Goal: Transaction & Acquisition: Purchase product/service

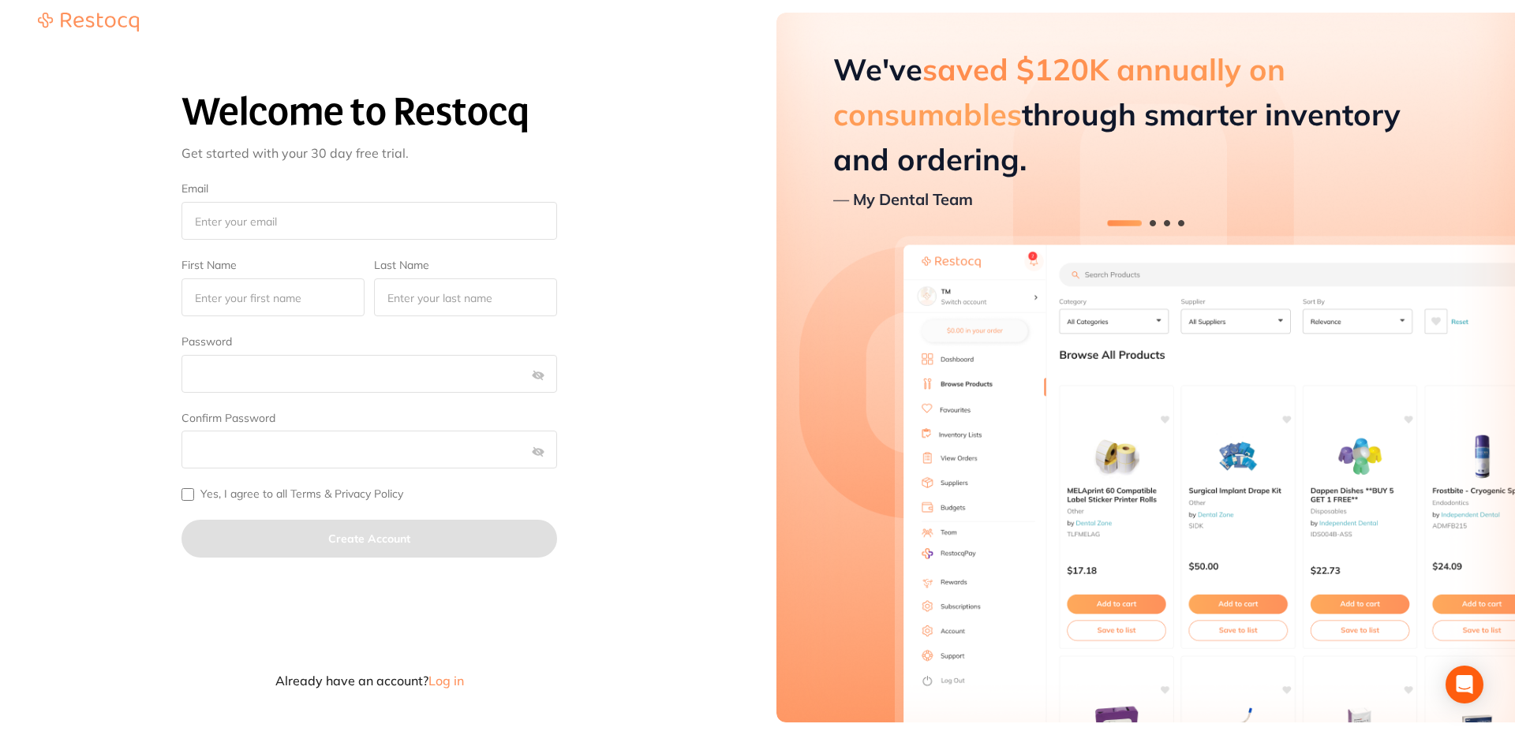
click at [443, 679] on span "Log in" at bounding box center [446, 681] width 36 height 16
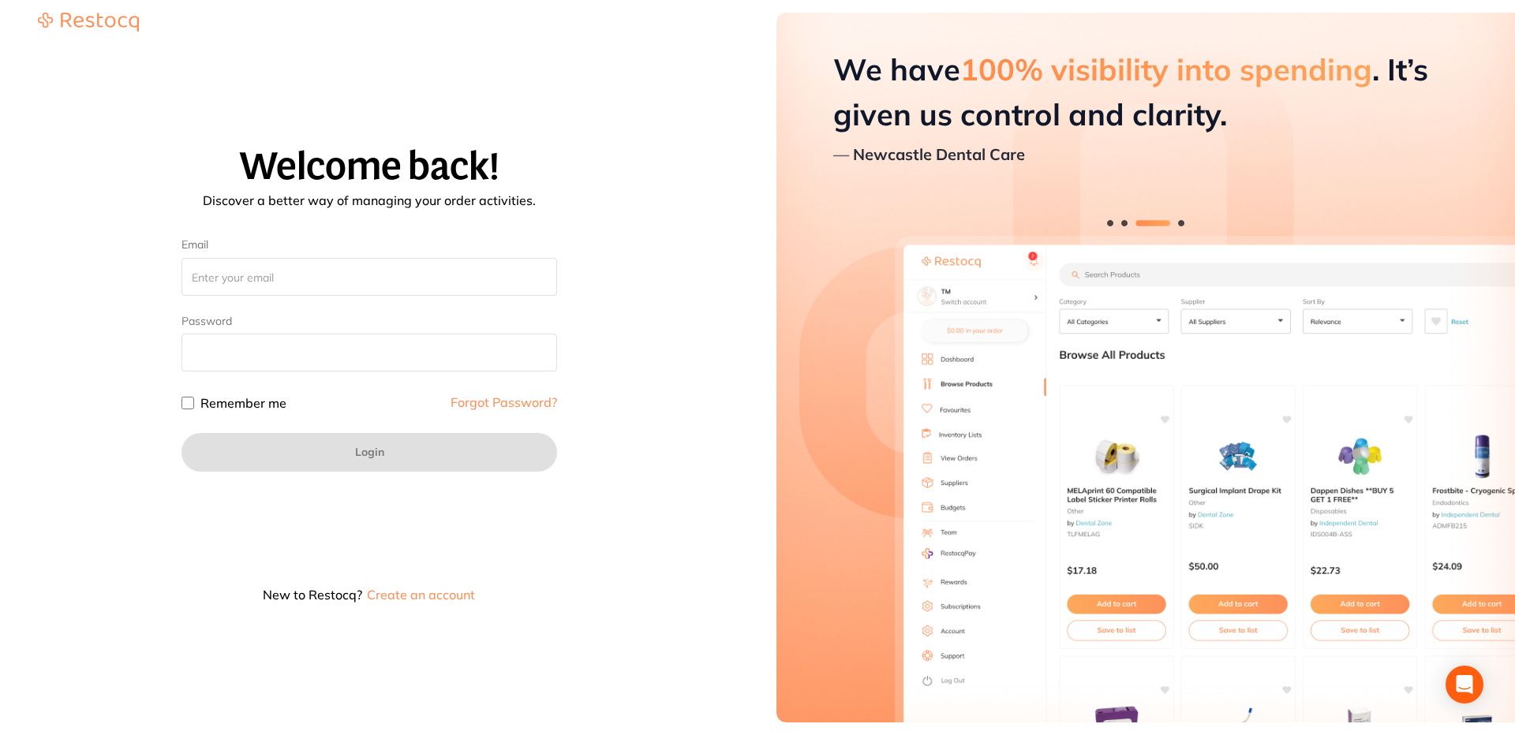
click at [688, 457] on div "Welcome back! Discover a better way of managing your order activities. Email Pa…" at bounding box center [369, 379] width 701 height 467
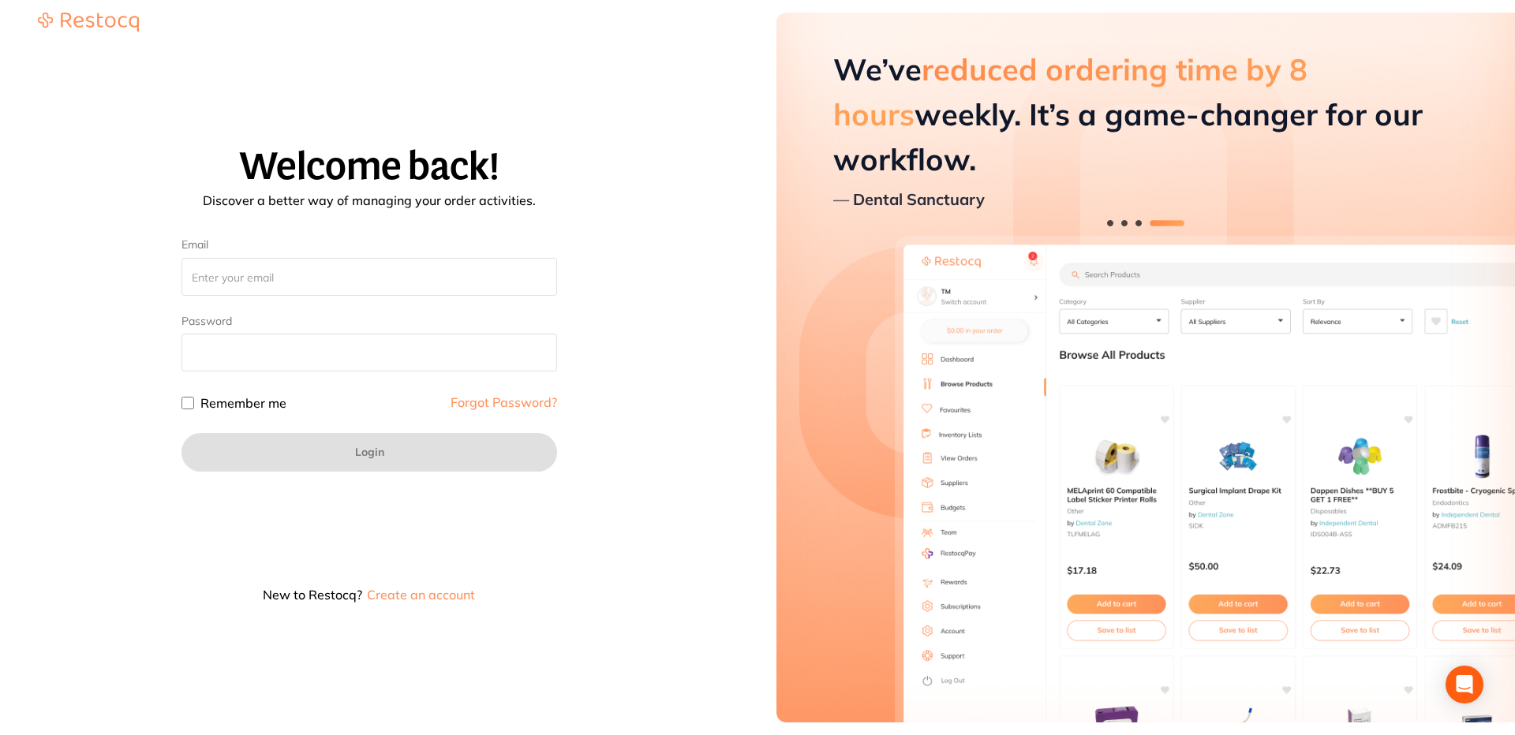
click at [430, 594] on button "Create an account" at bounding box center [420, 595] width 111 height 13
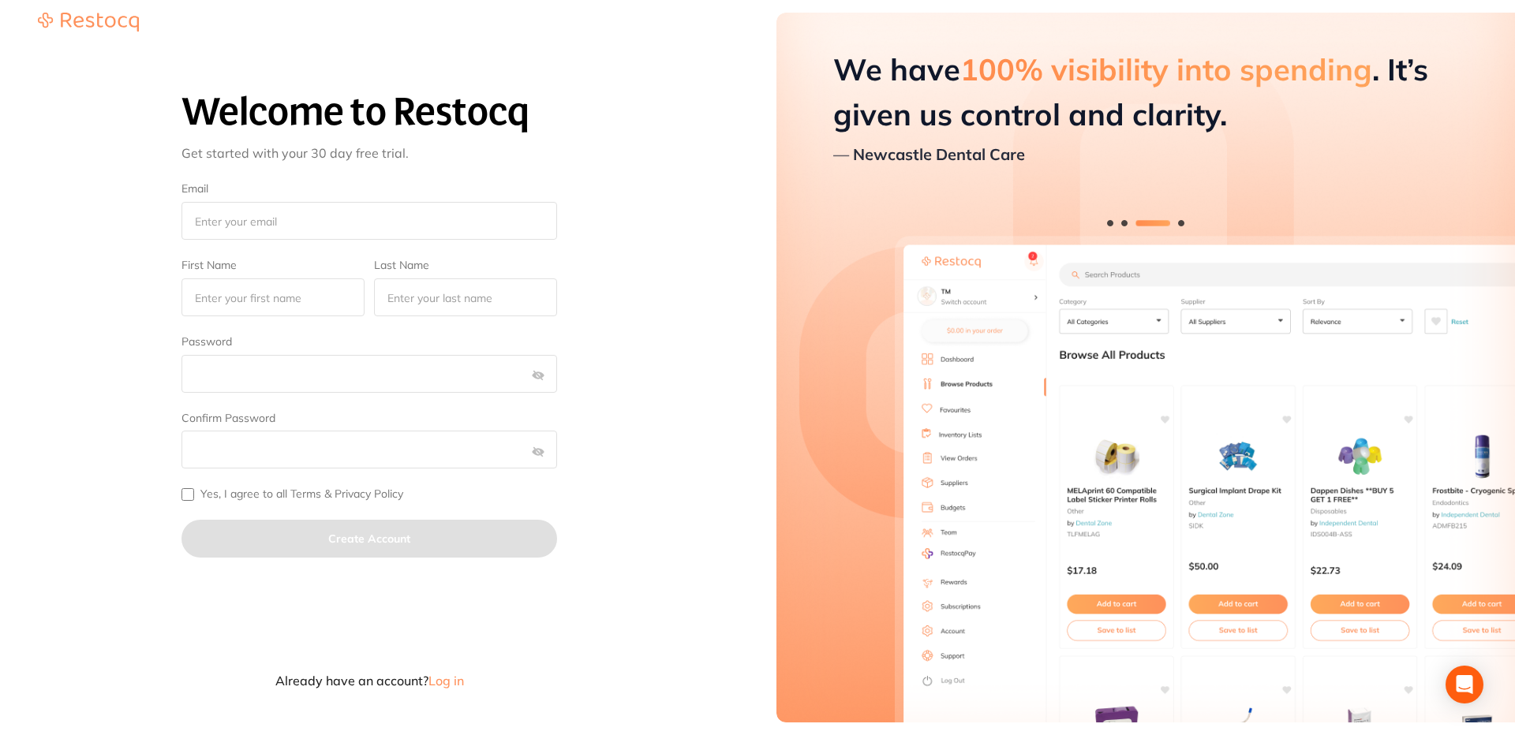
click at [444, 673] on span "Log in" at bounding box center [446, 681] width 36 height 16
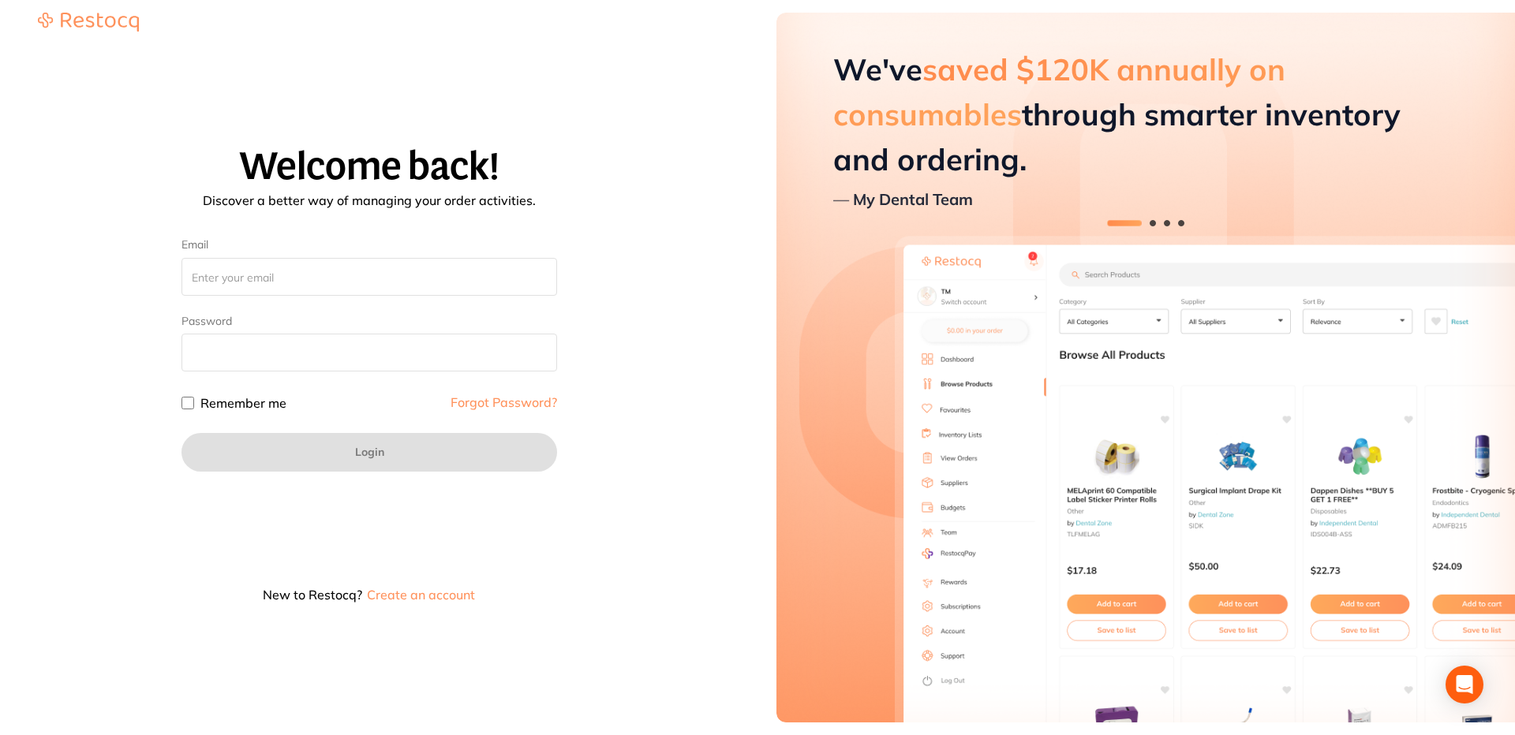
click at [443, 593] on button "Create an account" at bounding box center [420, 595] width 111 height 13
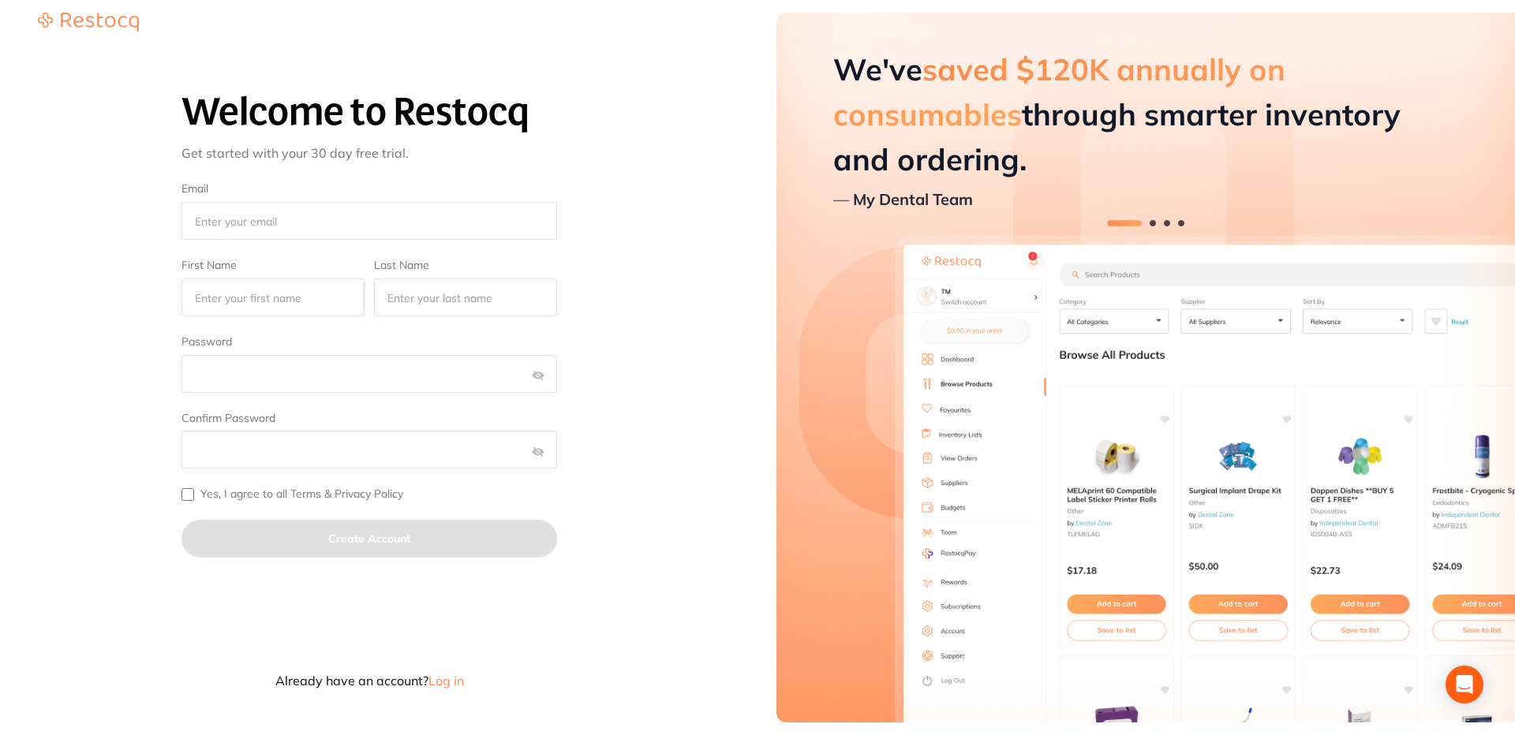
click at [442, 683] on span "Log in" at bounding box center [446, 681] width 36 height 16
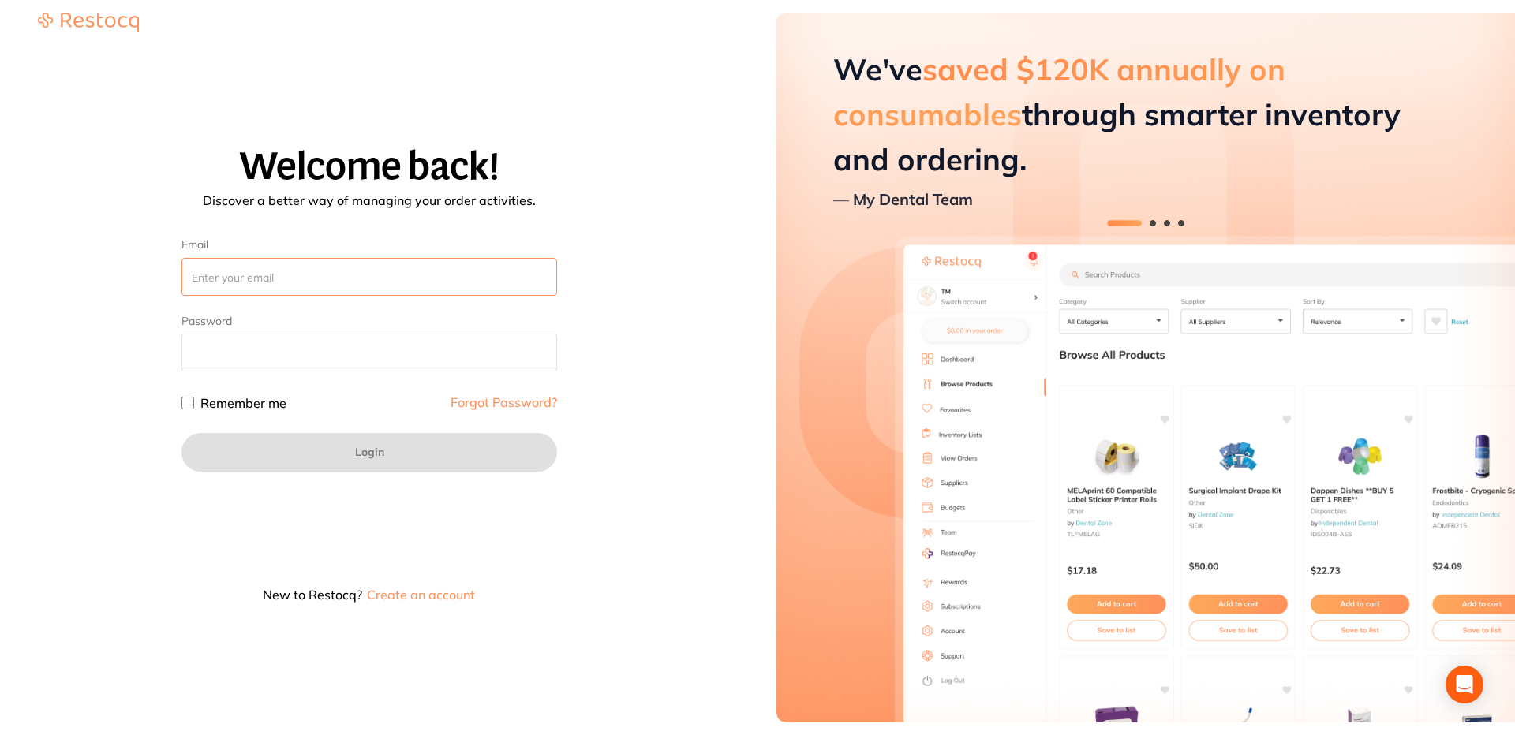
click at [374, 267] on input "Email" at bounding box center [369, 277] width 376 height 38
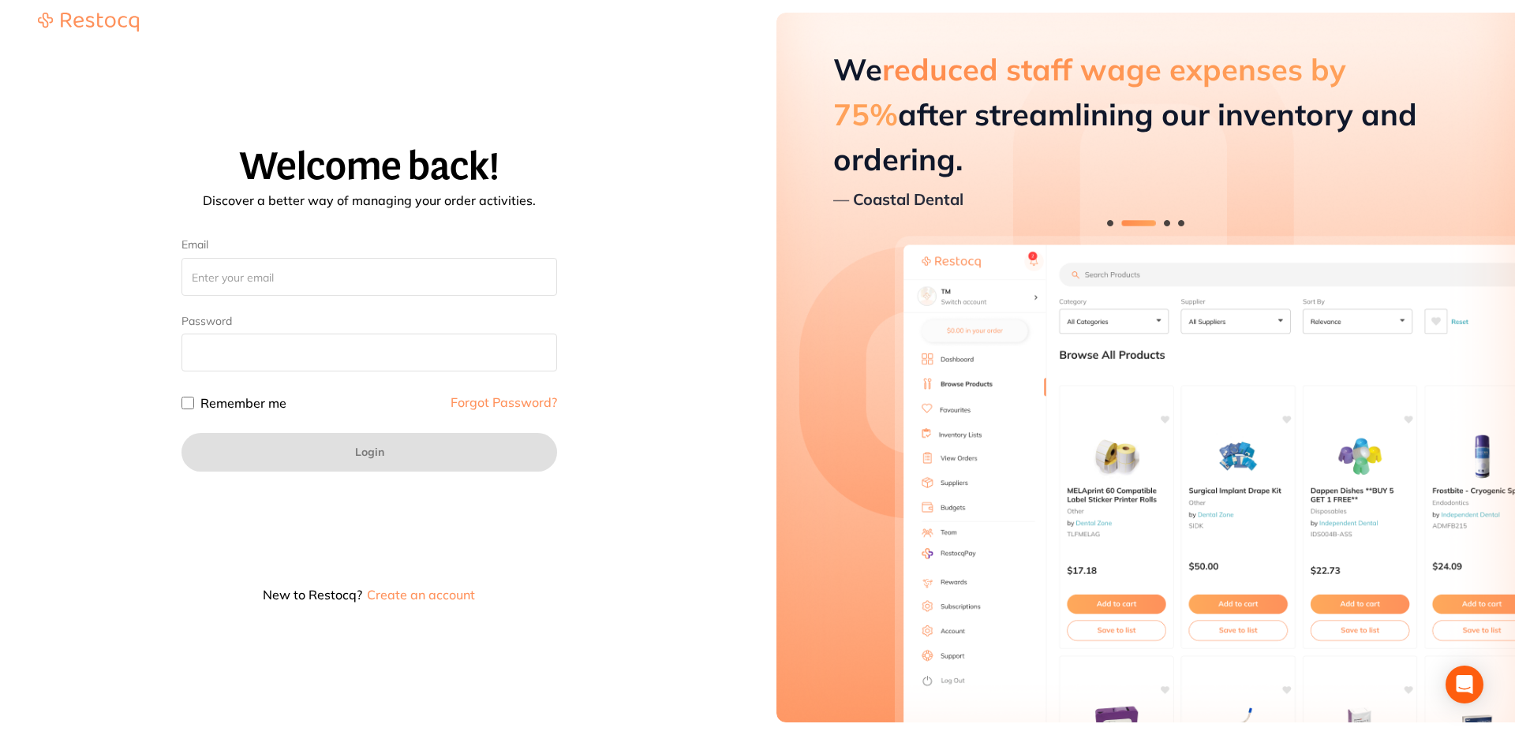
click at [574, 237] on div "Welcome back! Discover a better way of managing your order activities. Email Pa…" at bounding box center [369, 379] width 701 height 467
click at [333, 403] on div "Remember me Forgot Password?" at bounding box center [369, 403] width 376 height 24
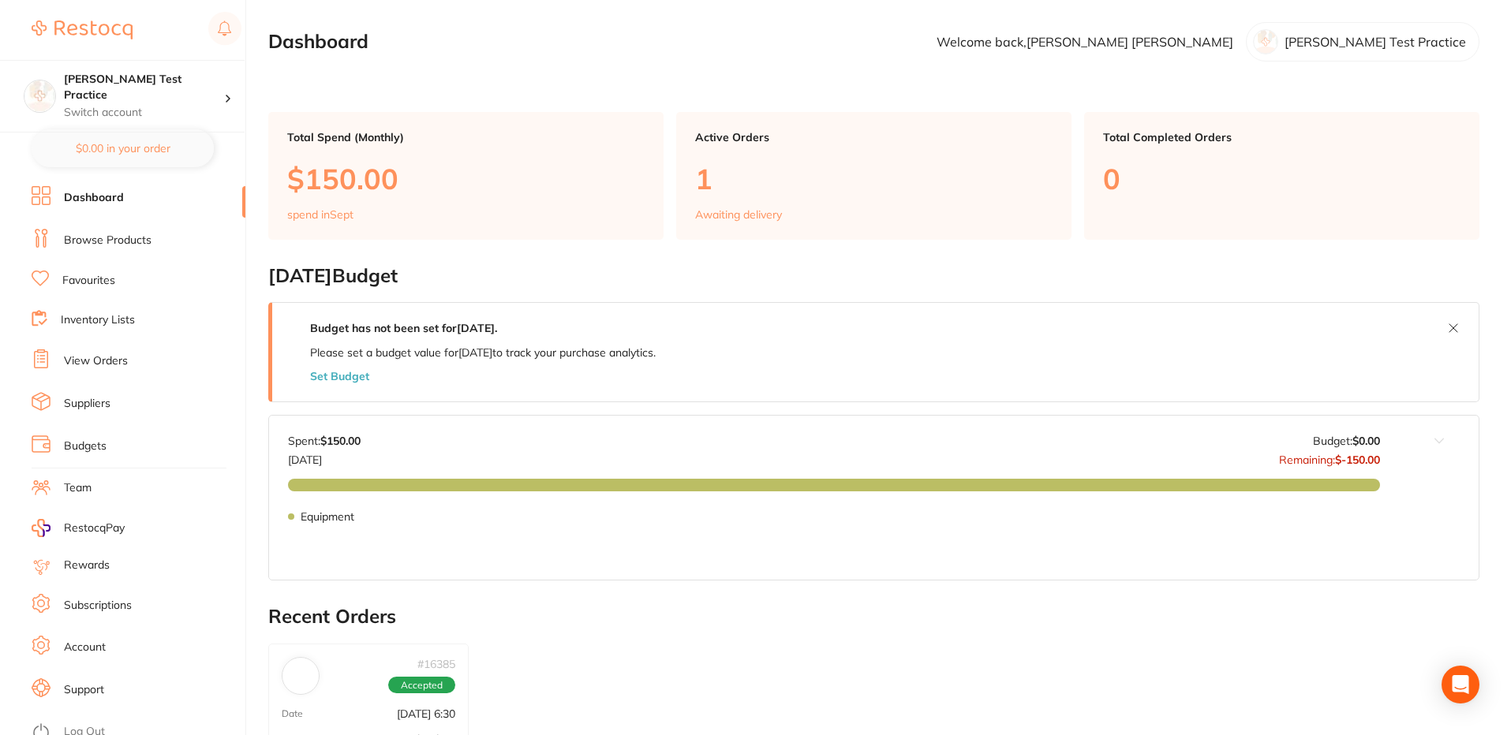
scroll to position [10, 0]
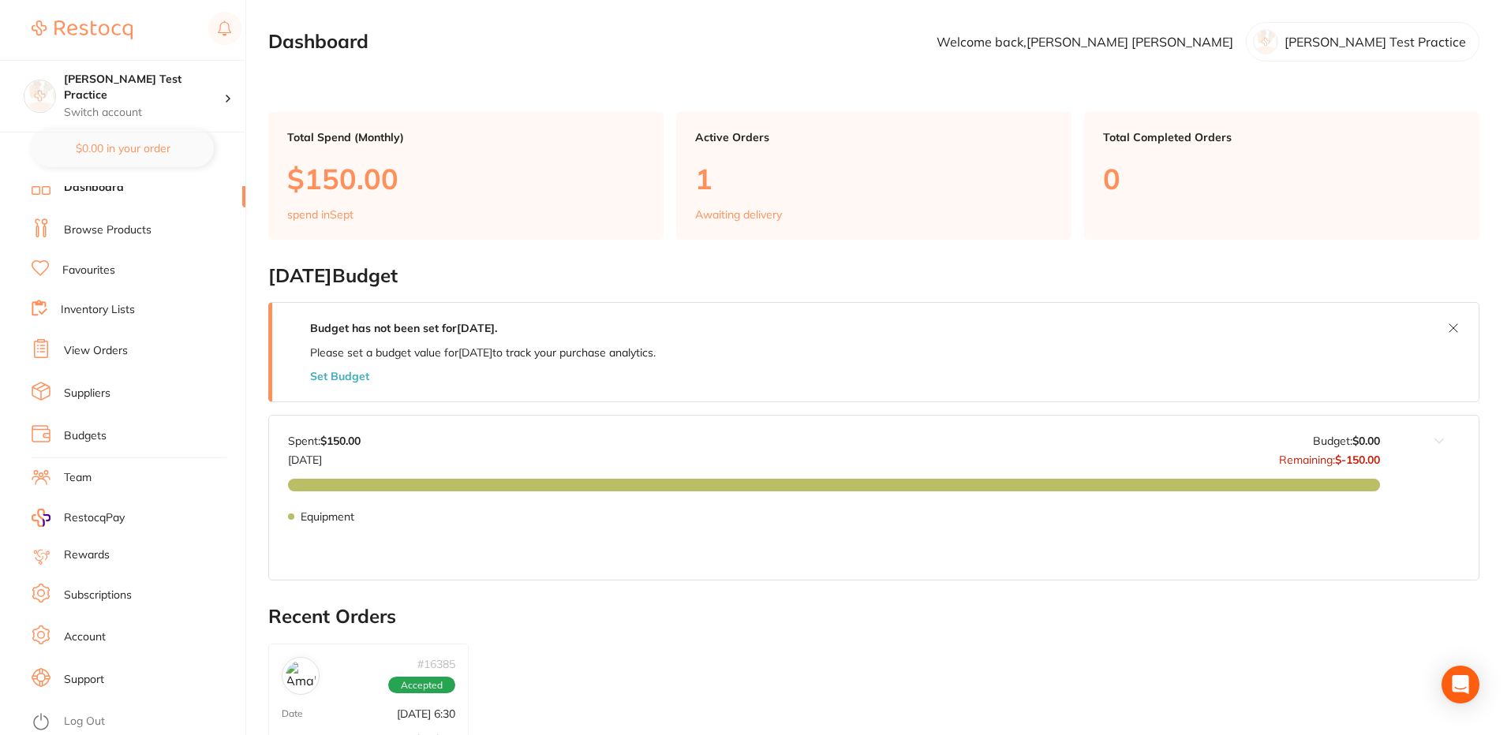
click at [89, 634] on link "Account" at bounding box center [85, 638] width 42 height 16
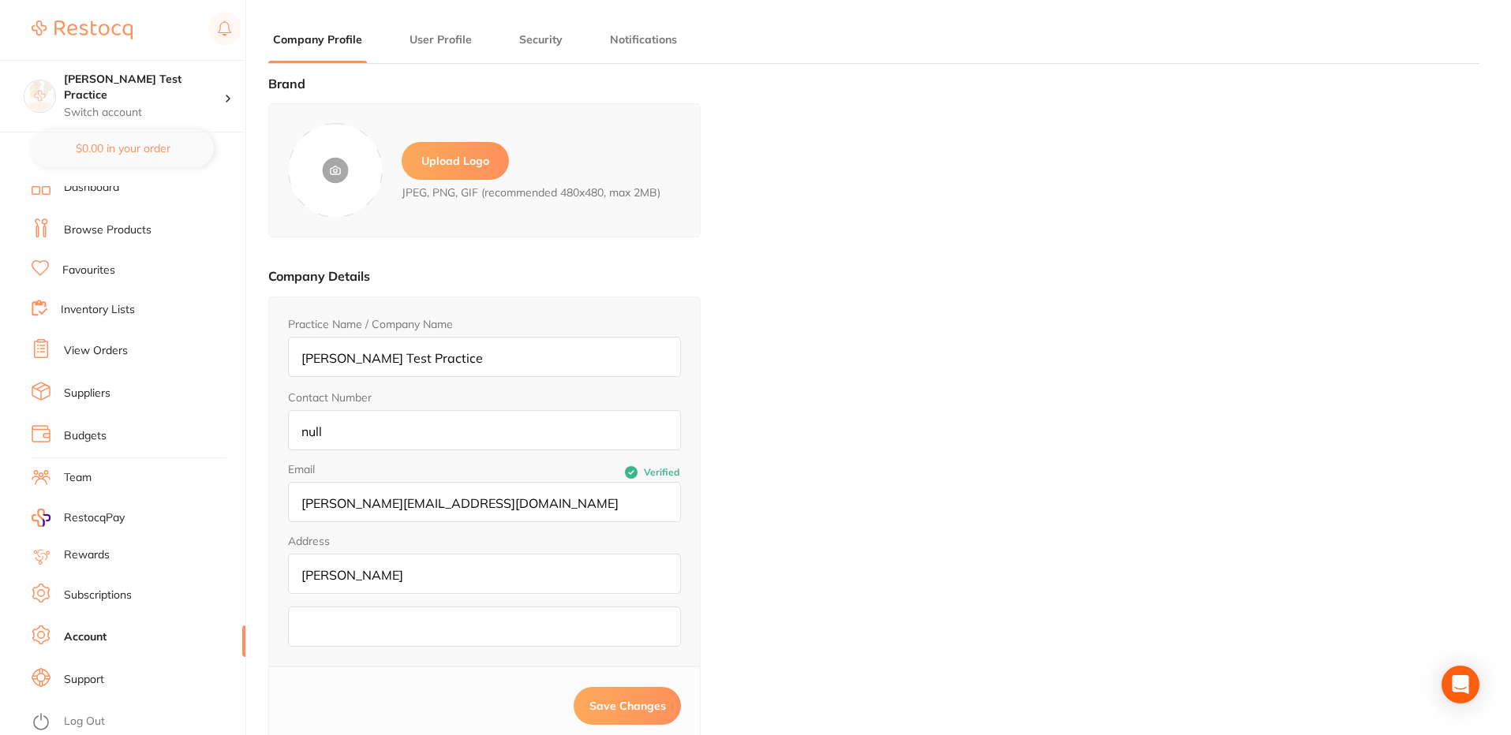
type input "Nitheesh"
type input "Kumar S"
type input "9207199852"
type input "[PERSON_NAME][EMAIL_ADDRESS][DOMAIN_NAME]"
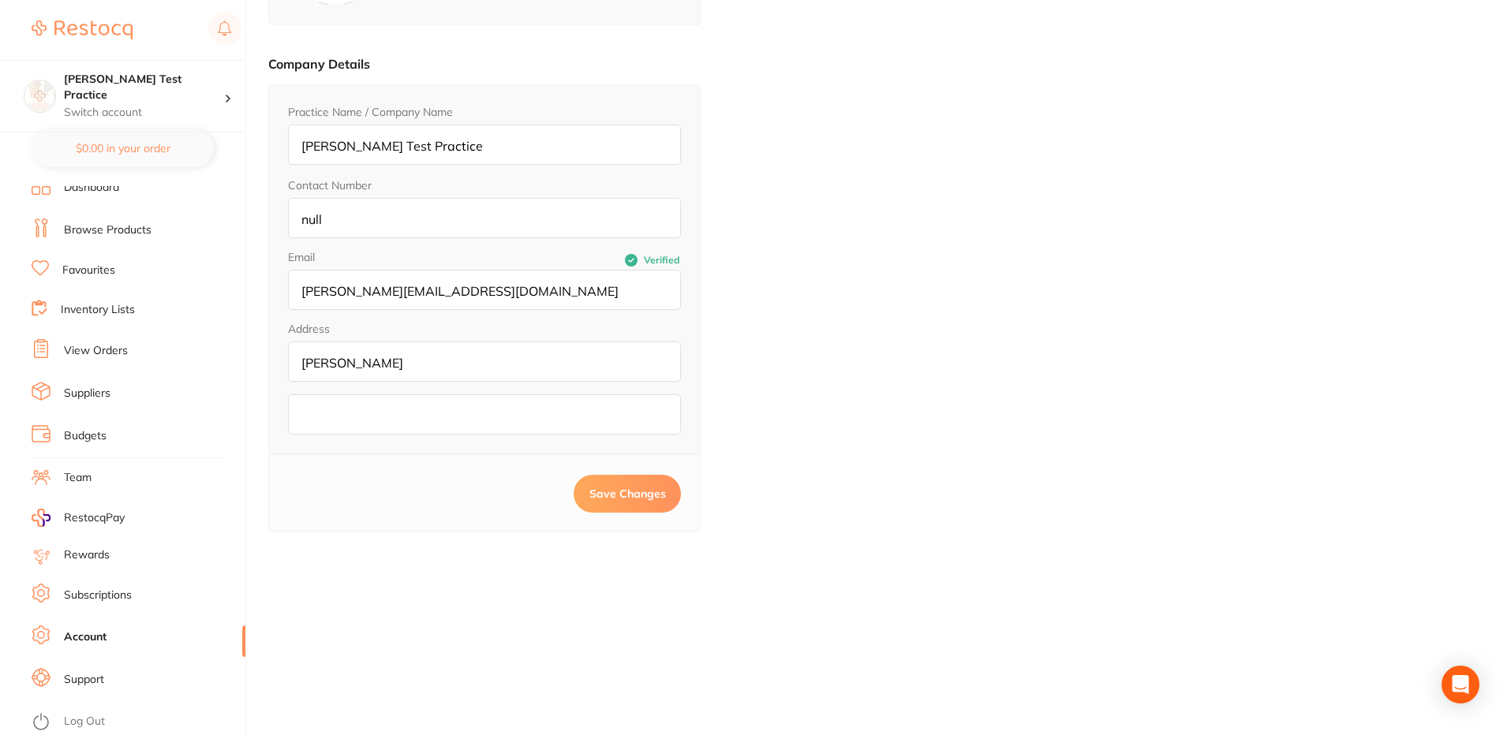
click at [411, 204] on input "null" at bounding box center [484, 218] width 393 height 40
click at [405, 221] on input "null" at bounding box center [484, 218] width 393 height 40
type input "n"
click at [996, 214] on div "Brand Upload Logo JPEG, PNG, GIF (recommended 480x480, max 2MB) Company Details…" at bounding box center [873, 231] width 1211 height 735
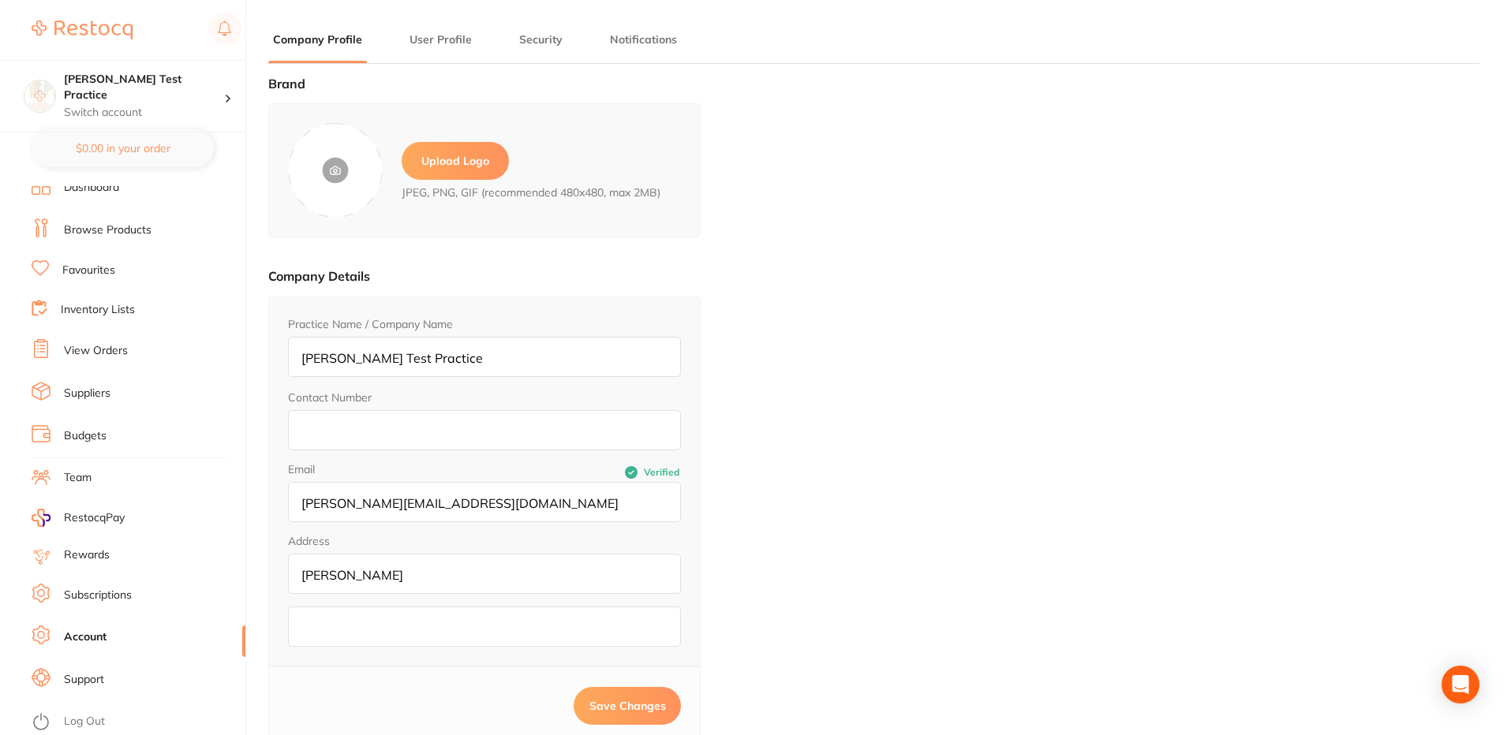
click at [436, 50] on li "User Profile" at bounding box center [441, 48] width 72 height 32
click at [438, 24] on main "Company Profile User Profile Security Notifications Brand Upload Logo JPEG, PNG…" at bounding box center [889, 474] width 1243 height 948
click at [437, 37] on button "User Profile" at bounding box center [441, 39] width 72 height 15
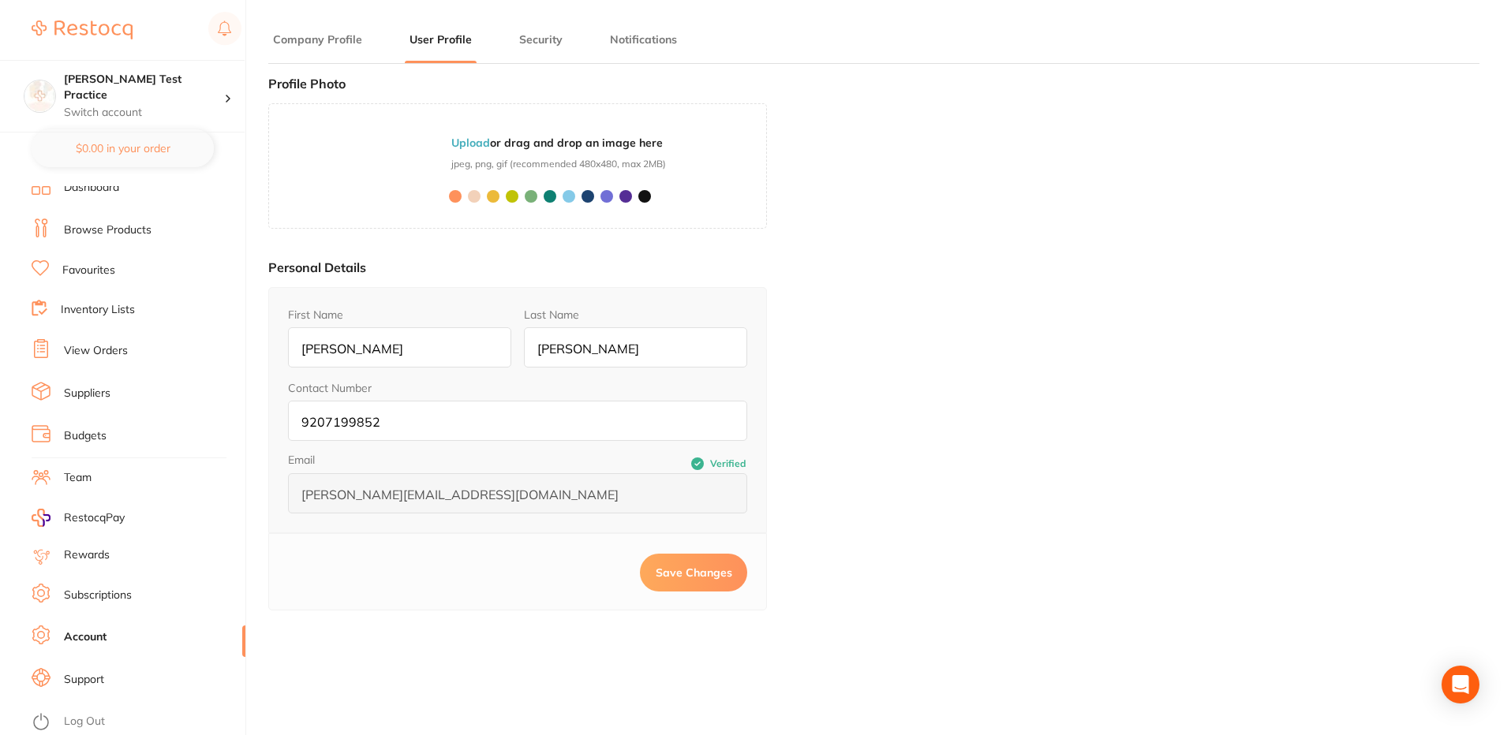
click at [327, 39] on button "Company Profile" at bounding box center [317, 39] width 99 height 15
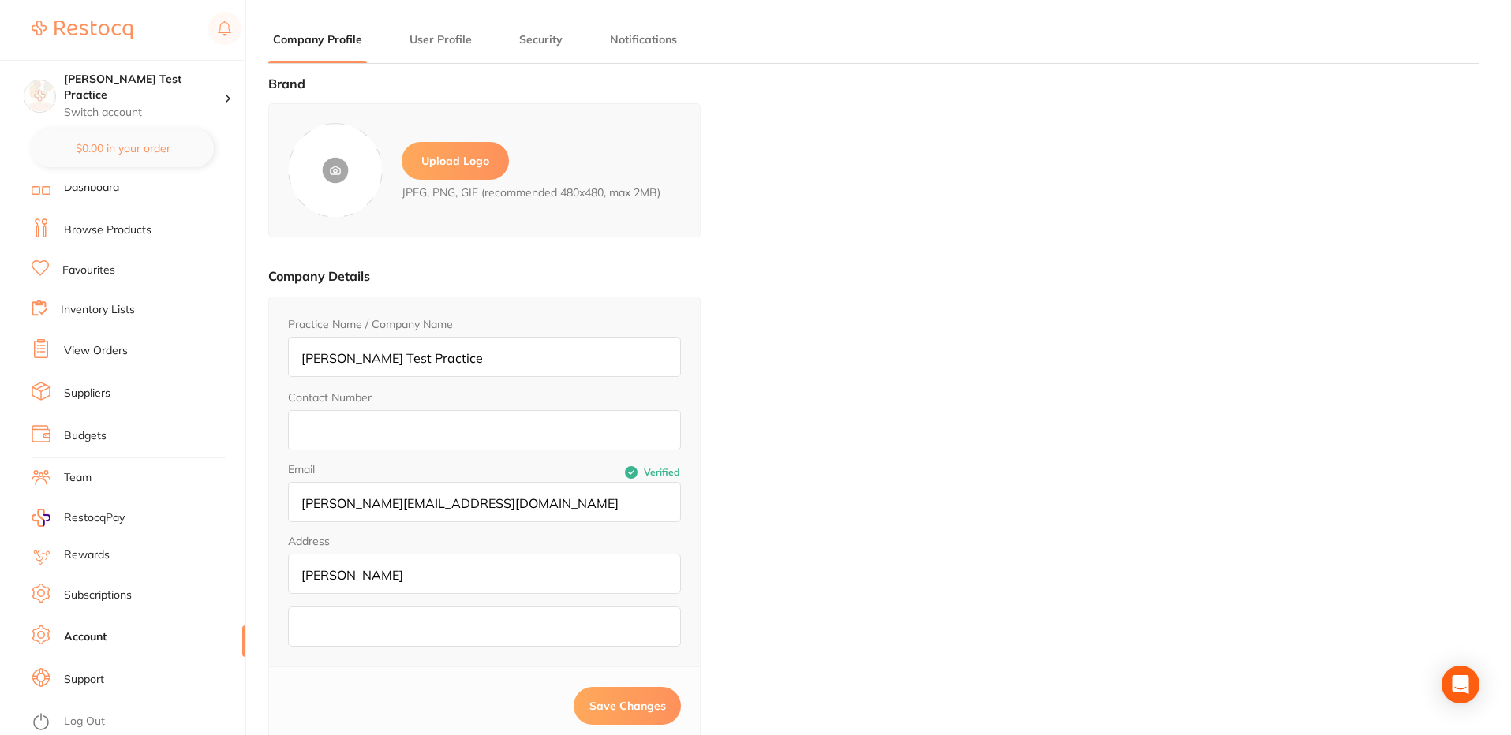
click at [442, 32] on button "User Profile" at bounding box center [441, 39] width 72 height 15
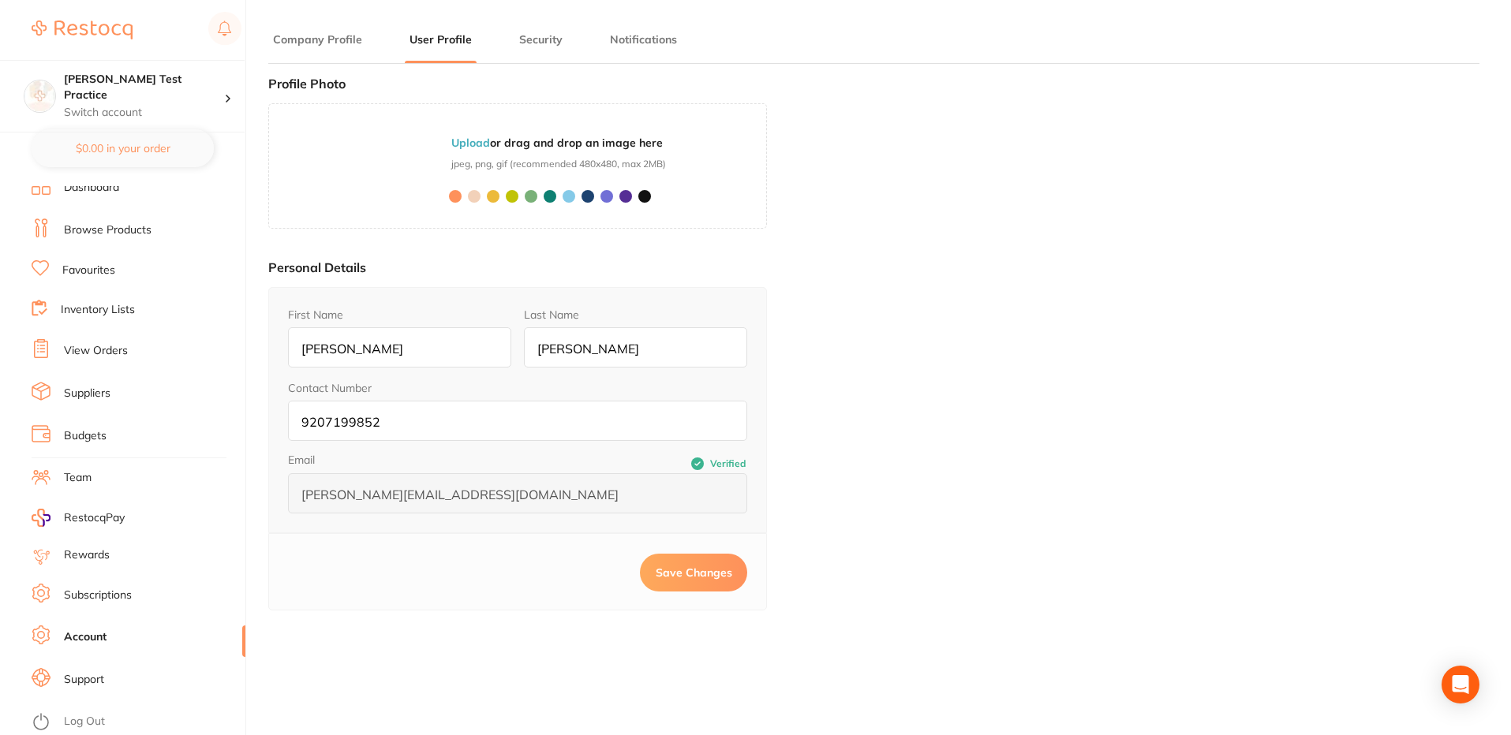
click at [540, 36] on button "Security" at bounding box center [540, 39] width 53 height 15
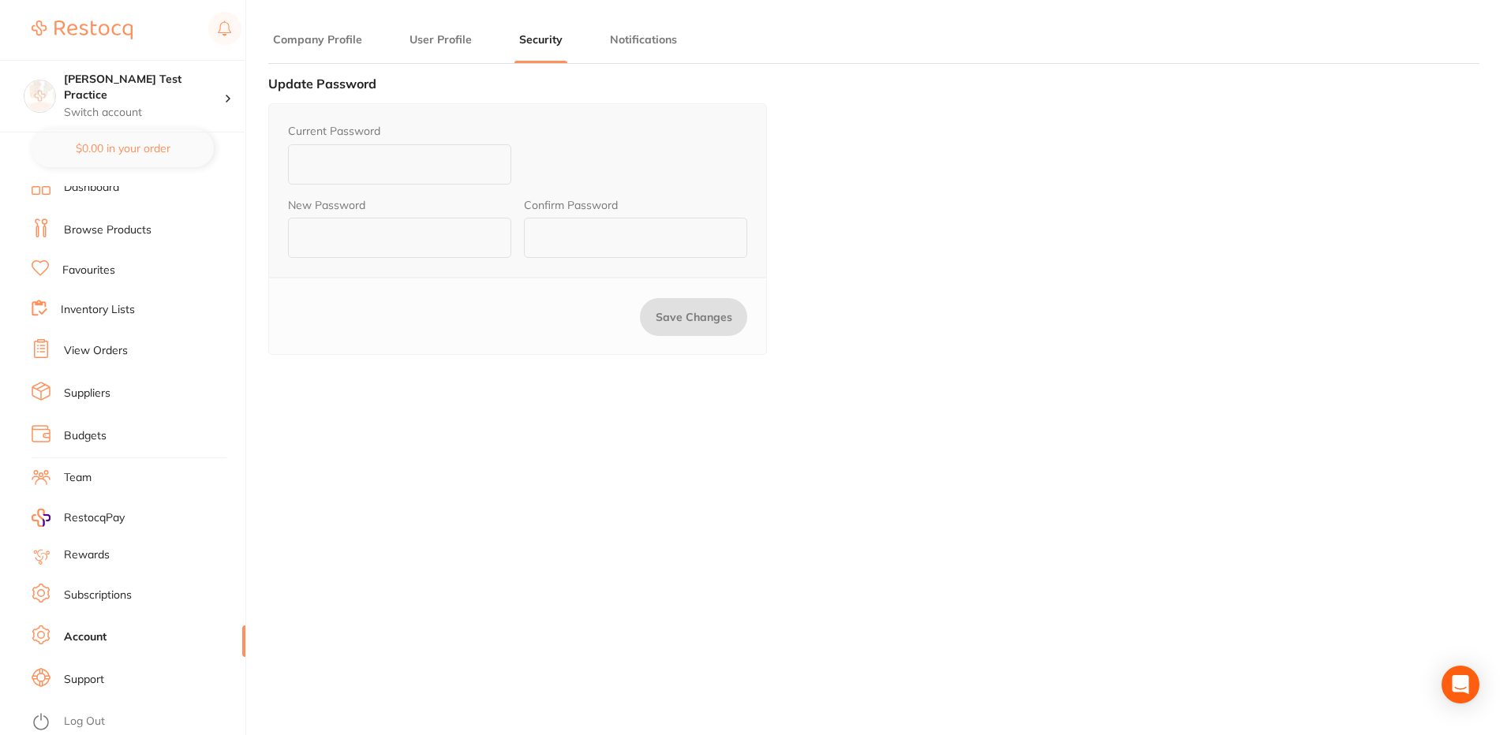
click at [646, 33] on button "Notifications" at bounding box center [643, 39] width 77 height 15
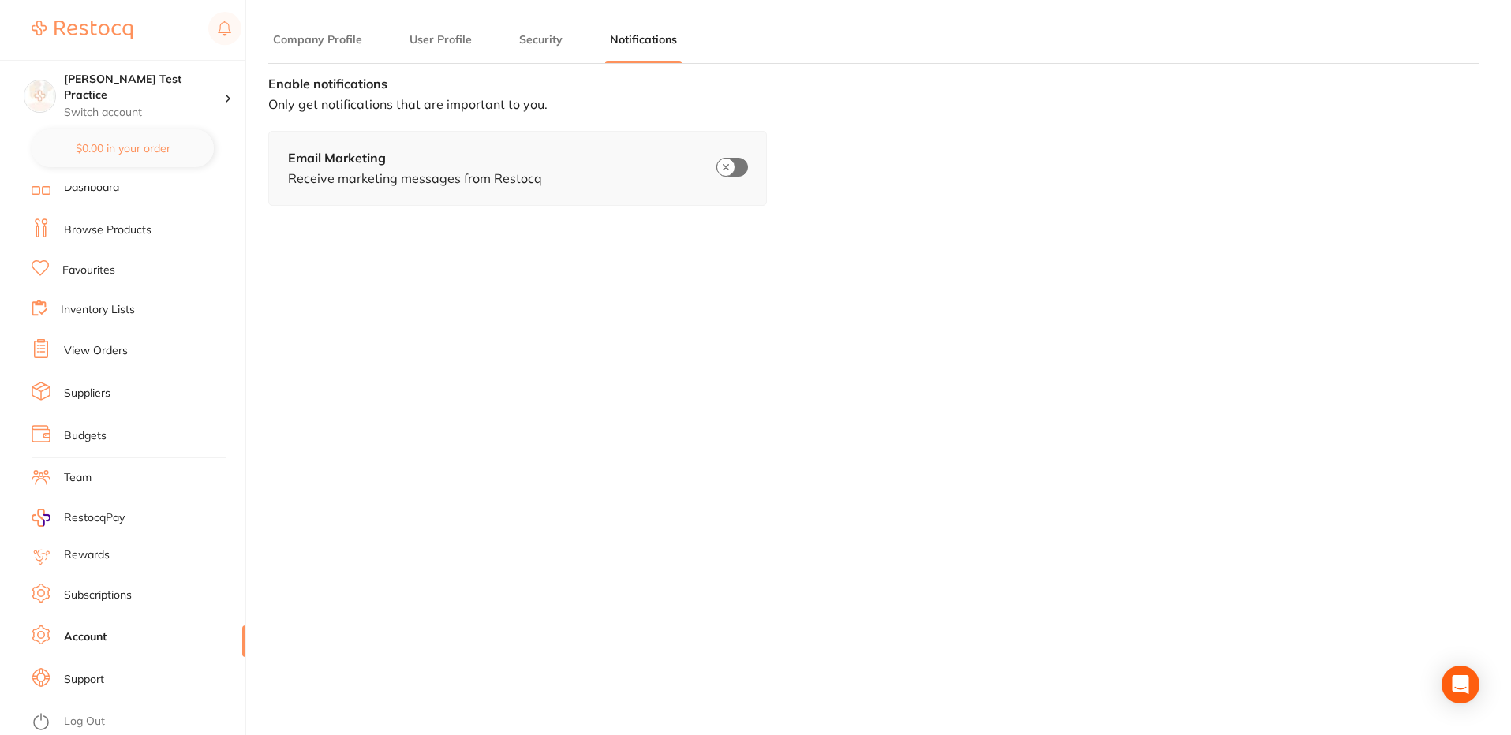
click at [96, 230] on link "Browse Products" at bounding box center [108, 230] width 88 height 16
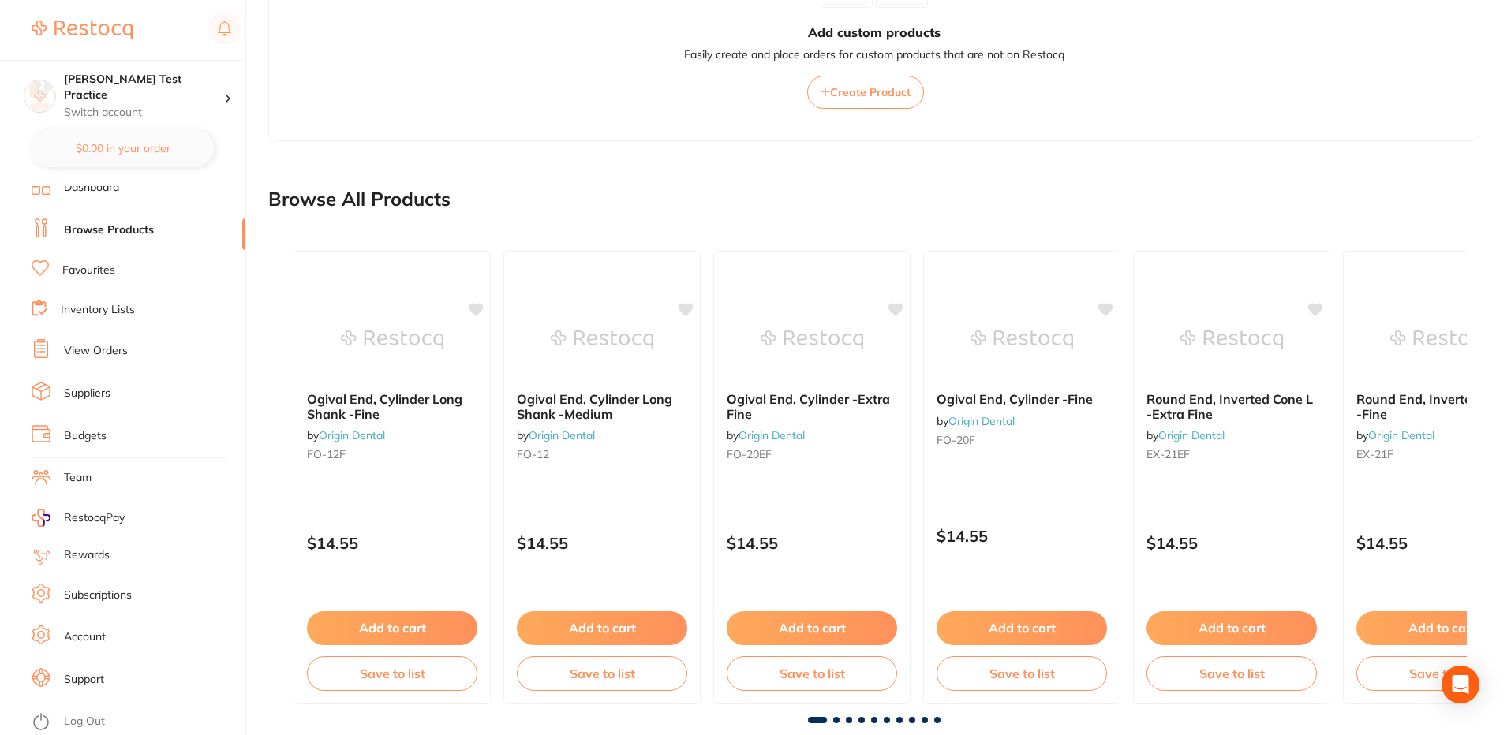
scroll to position [1258, 0]
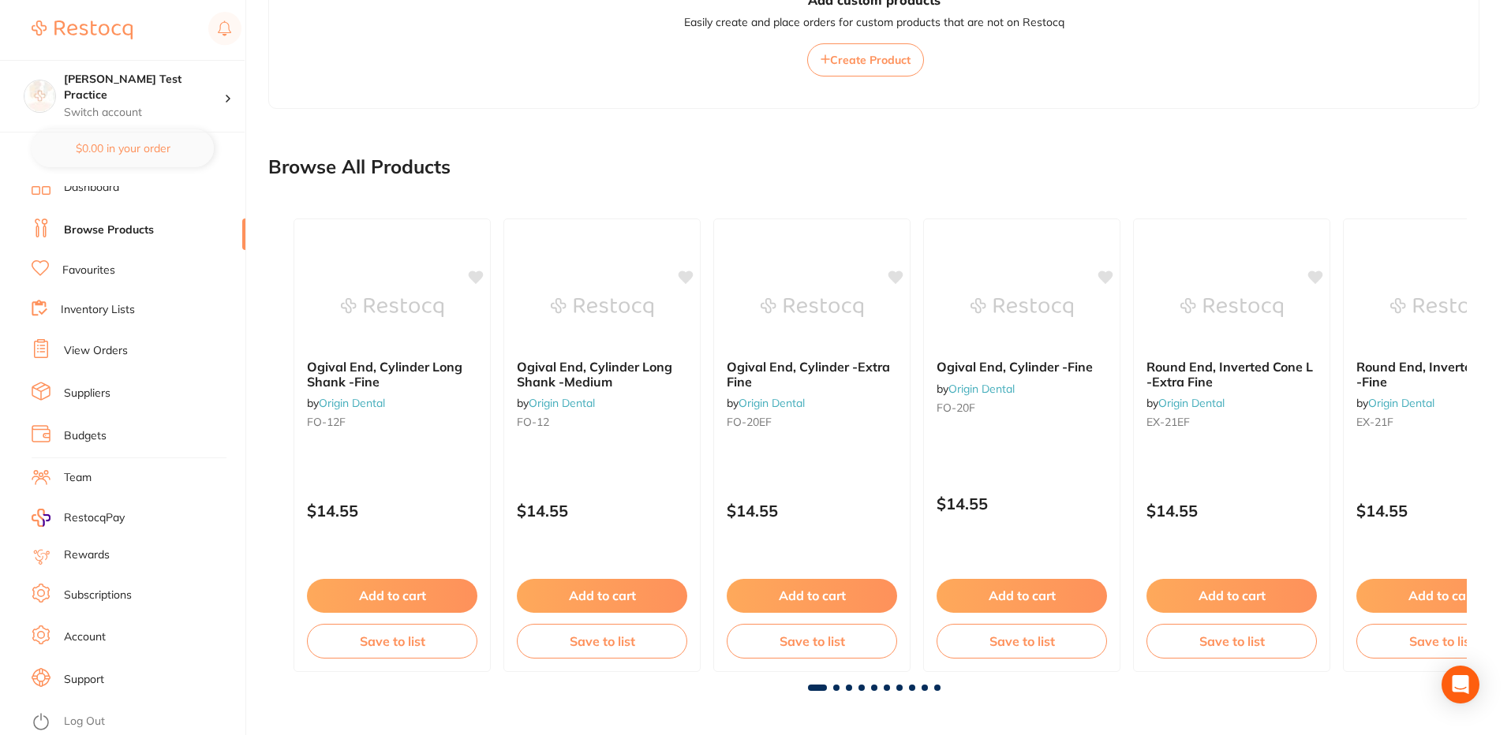
click at [93, 275] on link "Favourites" at bounding box center [88, 271] width 53 height 16
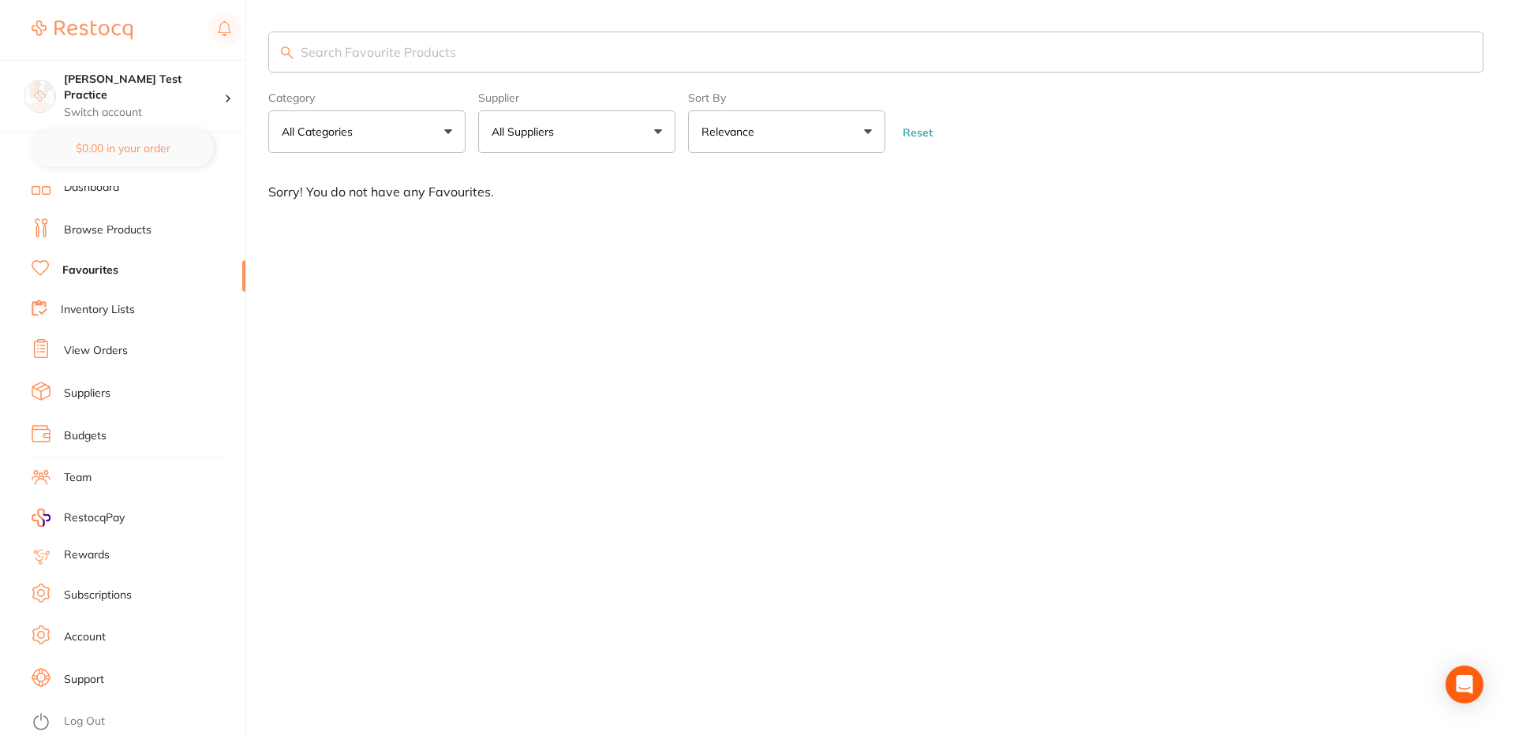
click at [98, 305] on link "Inventory Lists" at bounding box center [98, 310] width 74 height 16
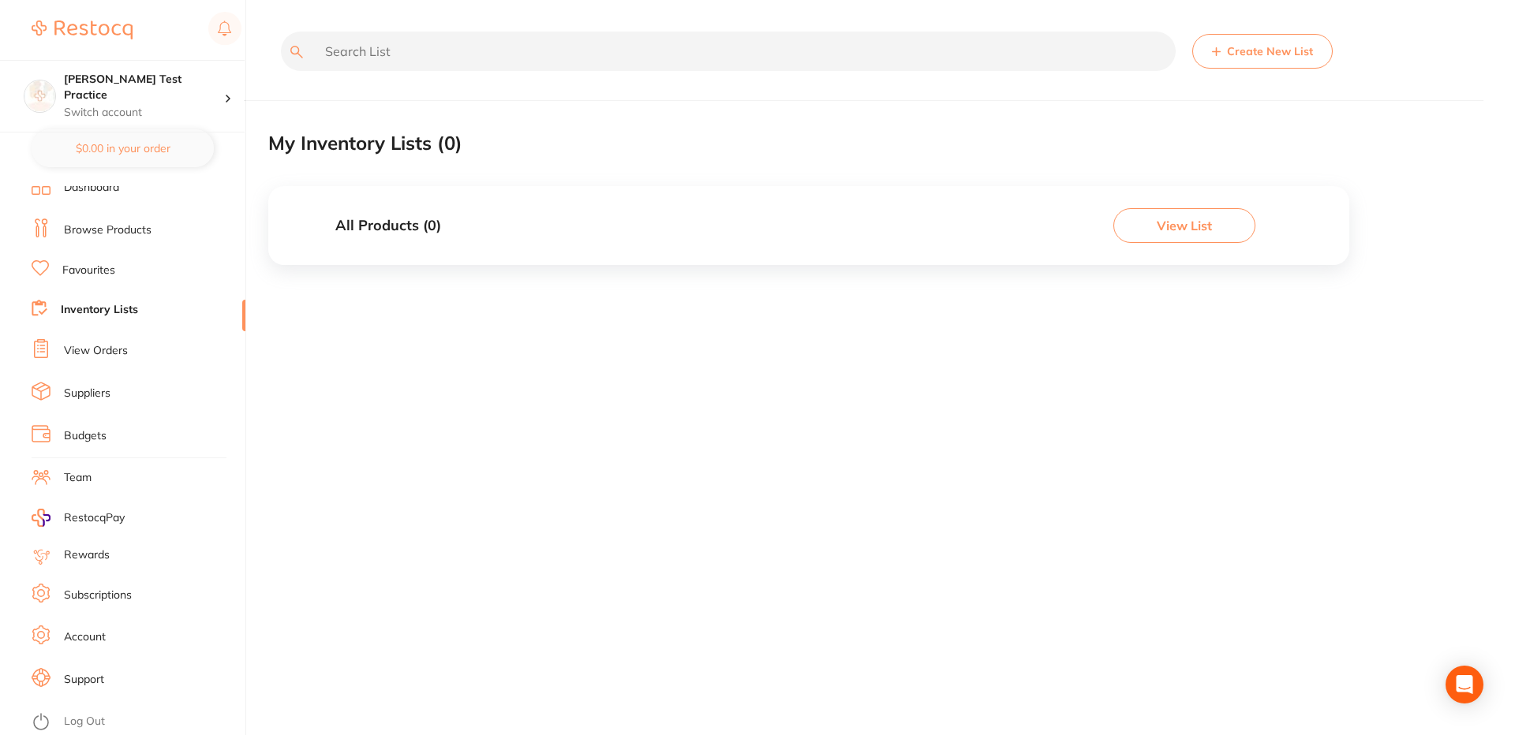
click at [126, 340] on li "View Orders" at bounding box center [139, 351] width 214 height 24
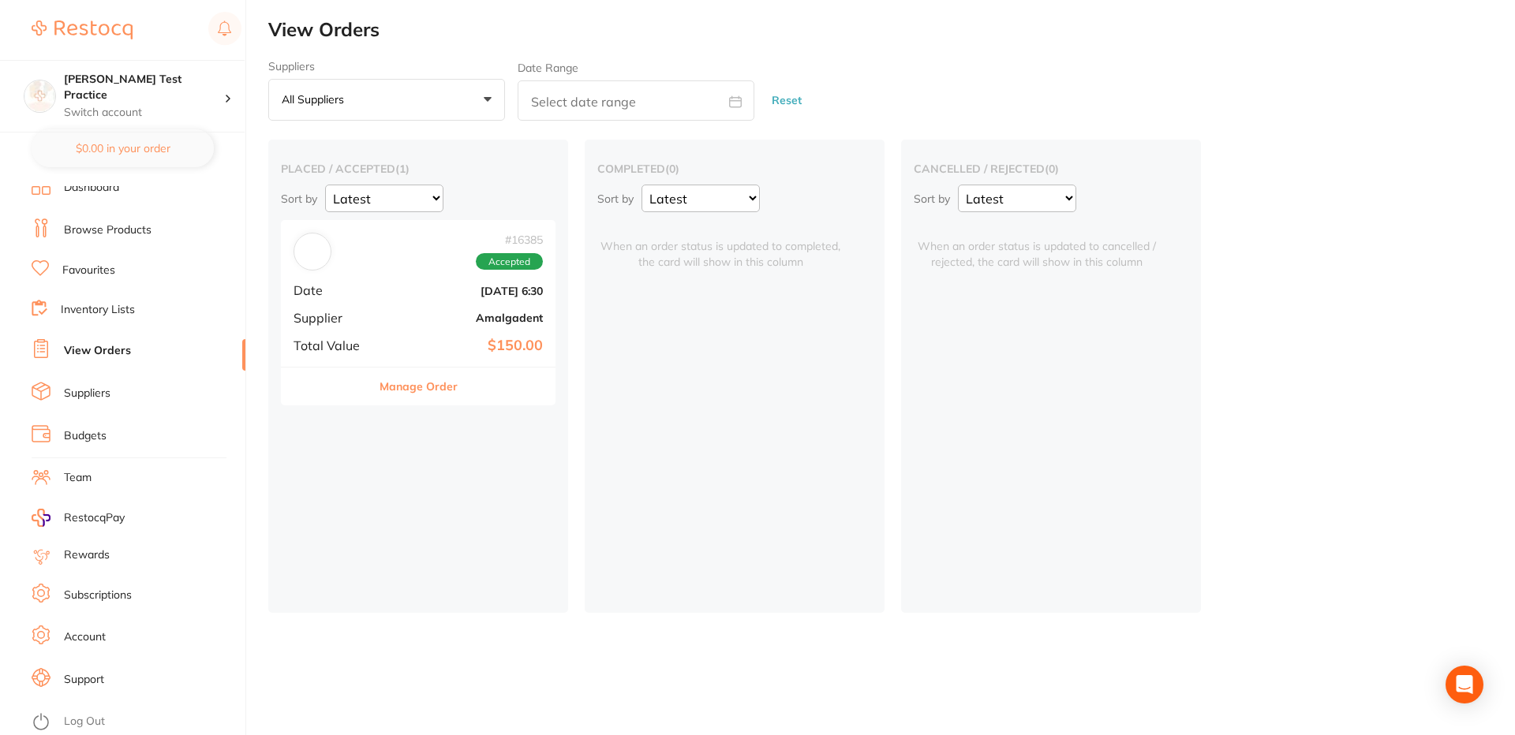
click at [87, 401] on link "Suppliers" at bounding box center [87, 394] width 47 height 16
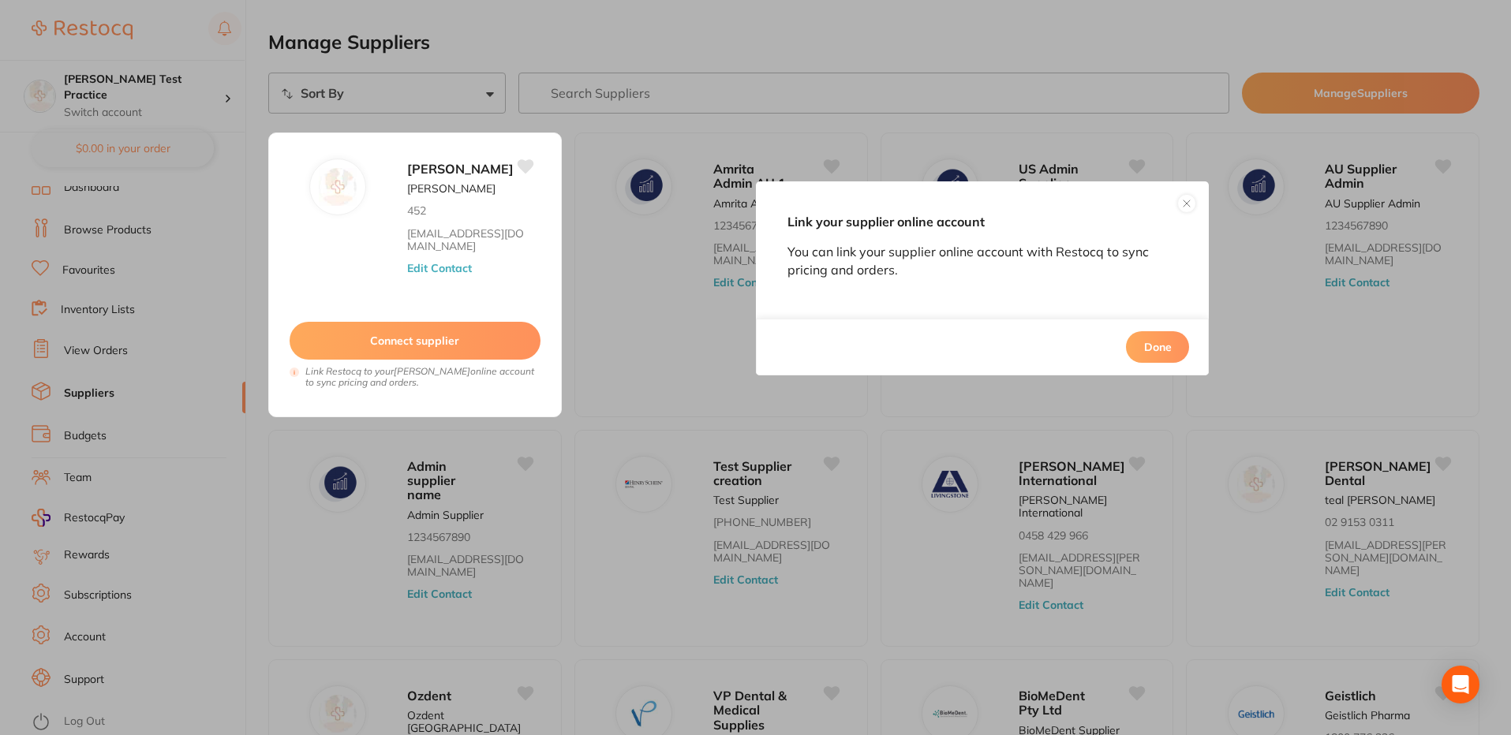
click at [1152, 341] on button "Done" at bounding box center [1157, 347] width 63 height 32
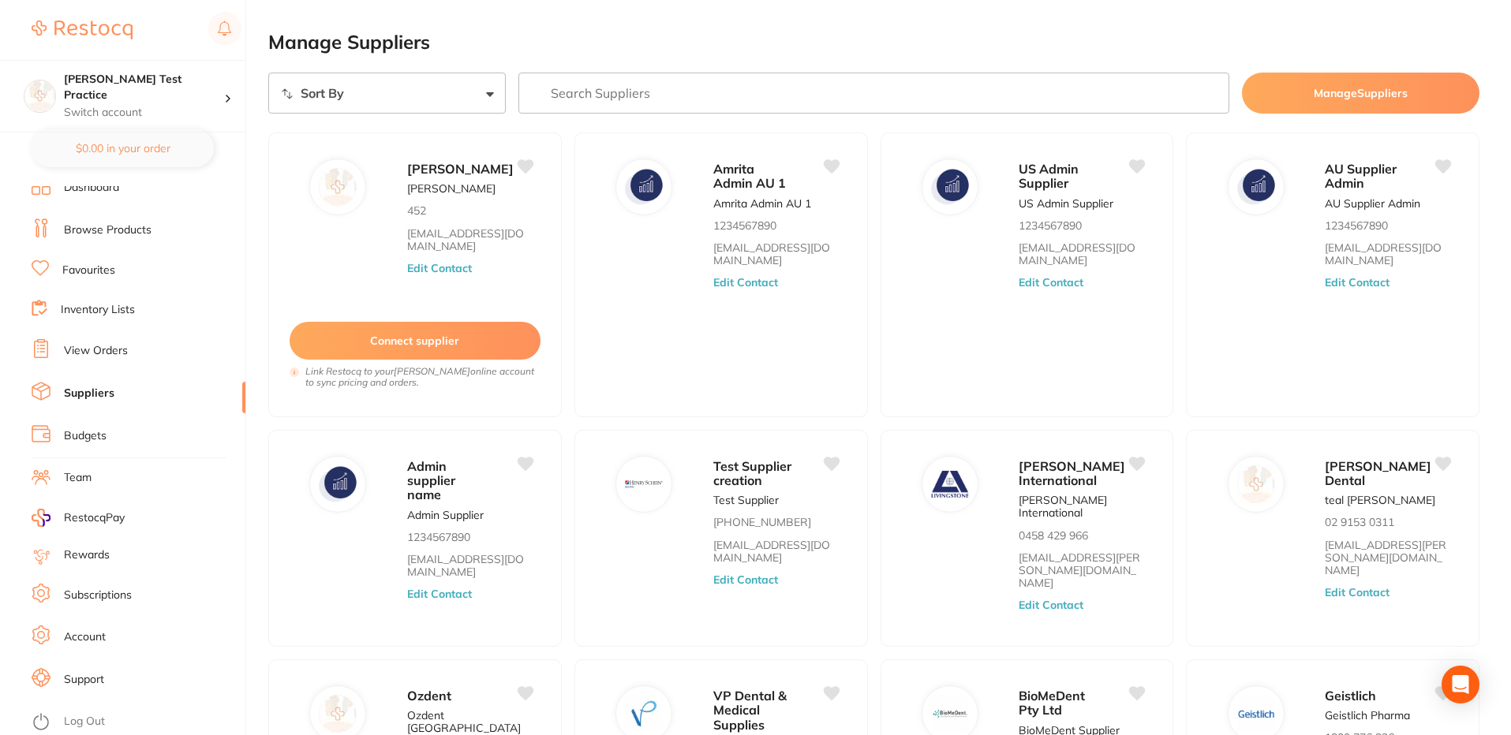
click at [107, 437] on li "Budgets" at bounding box center [139, 436] width 214 height 24
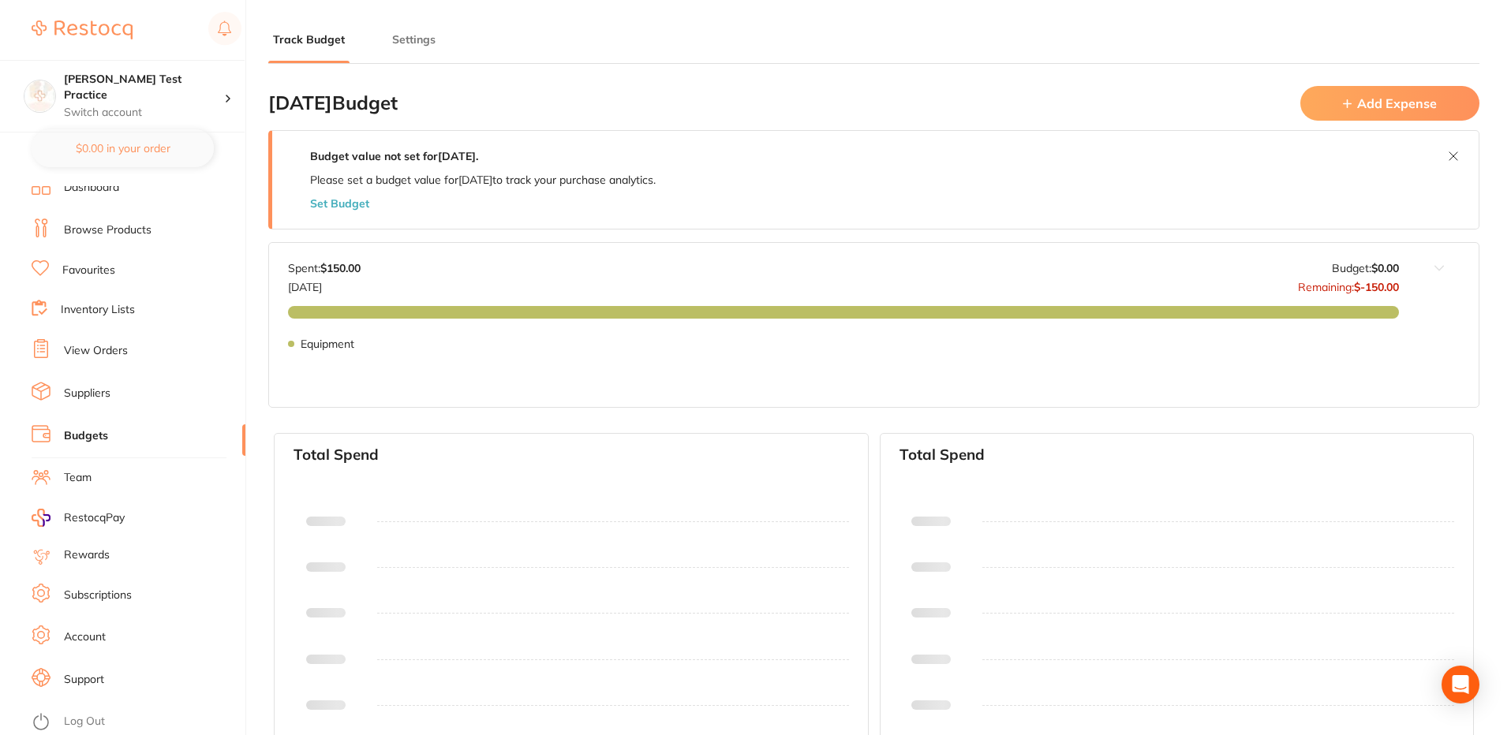
type input "0.0"
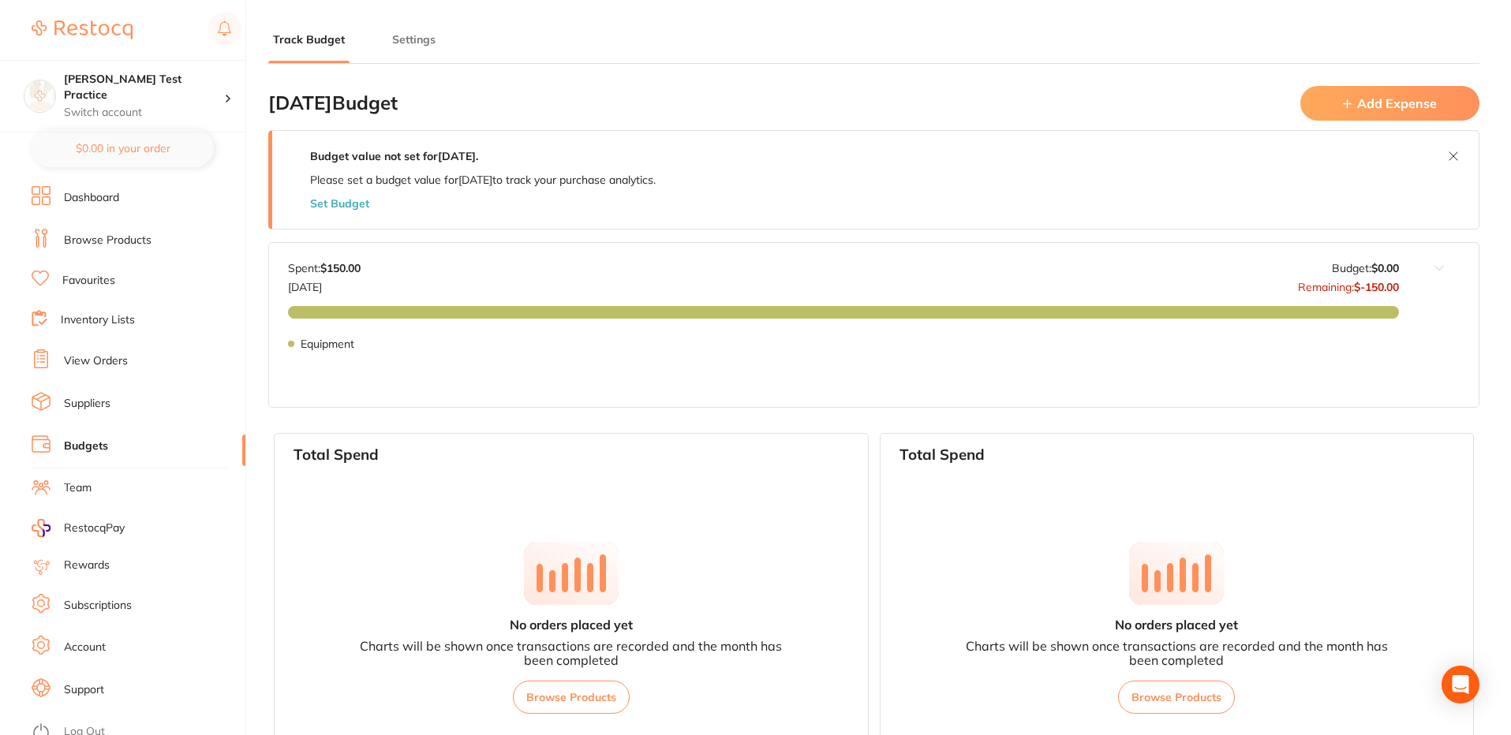
click at [103, 370] on li "View Orders" at bounding box center [139, 362] width 214 height 24
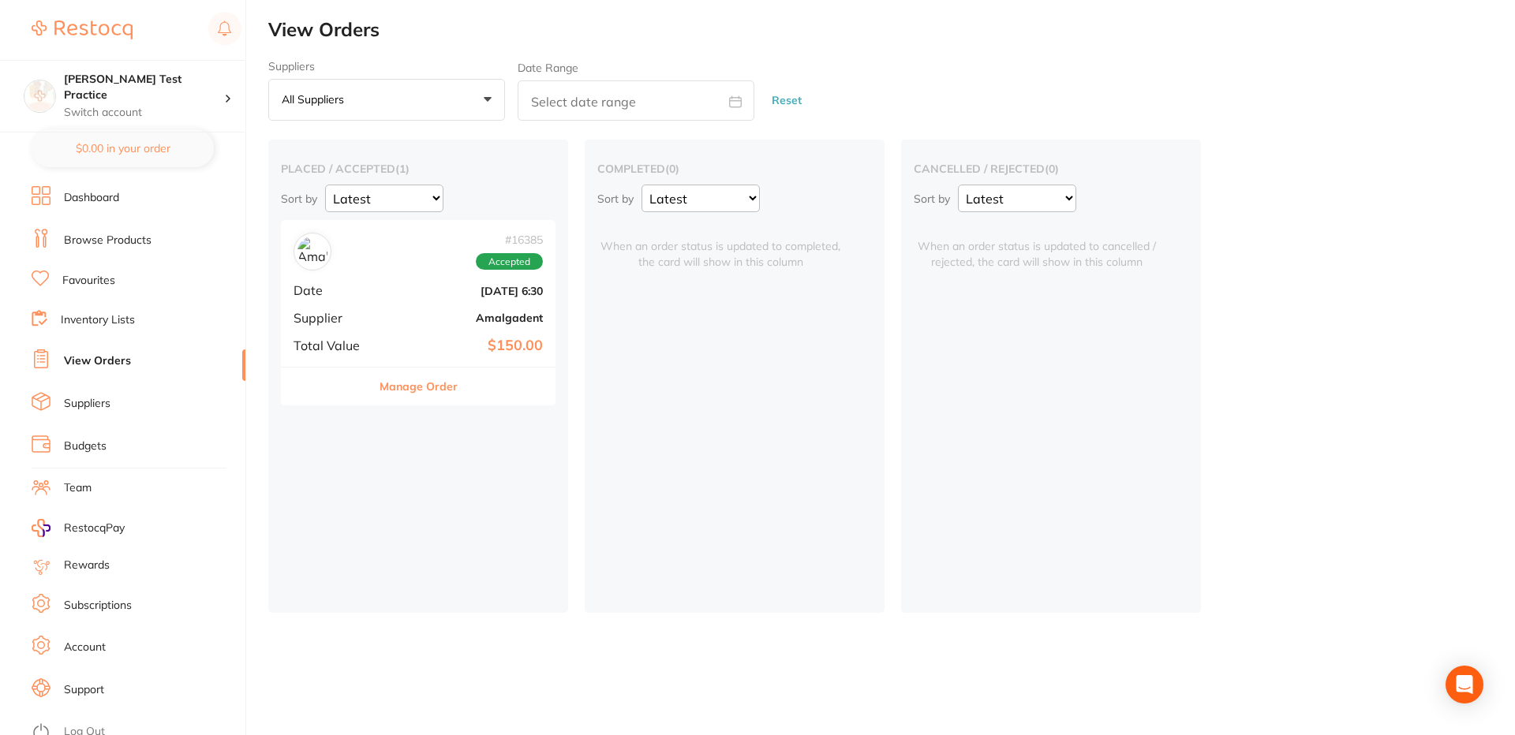
click at [417, 297] on b "Sept 24 2025, 6:30" at bounding box center [464, 291] width 158 height 13
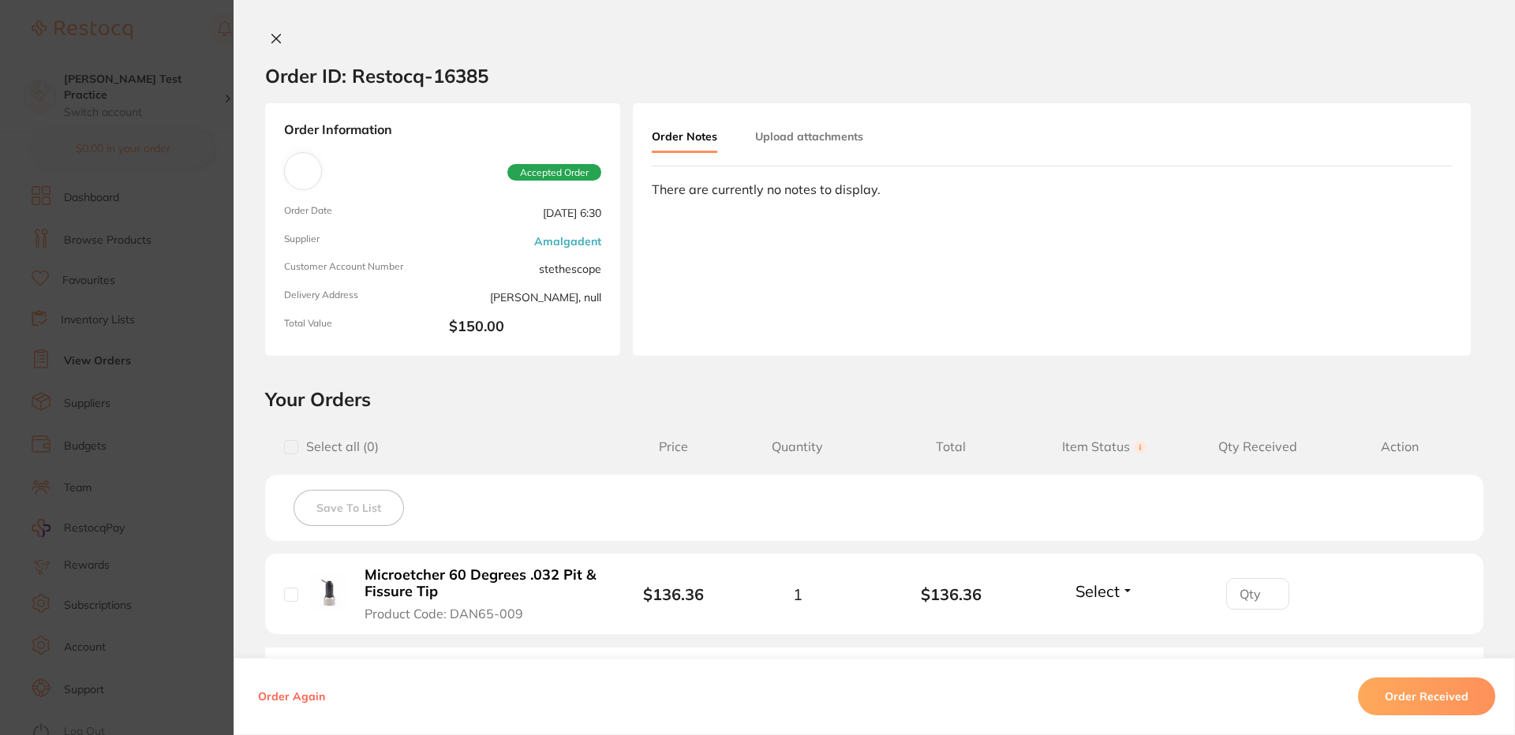
scroll to position [260, 0]
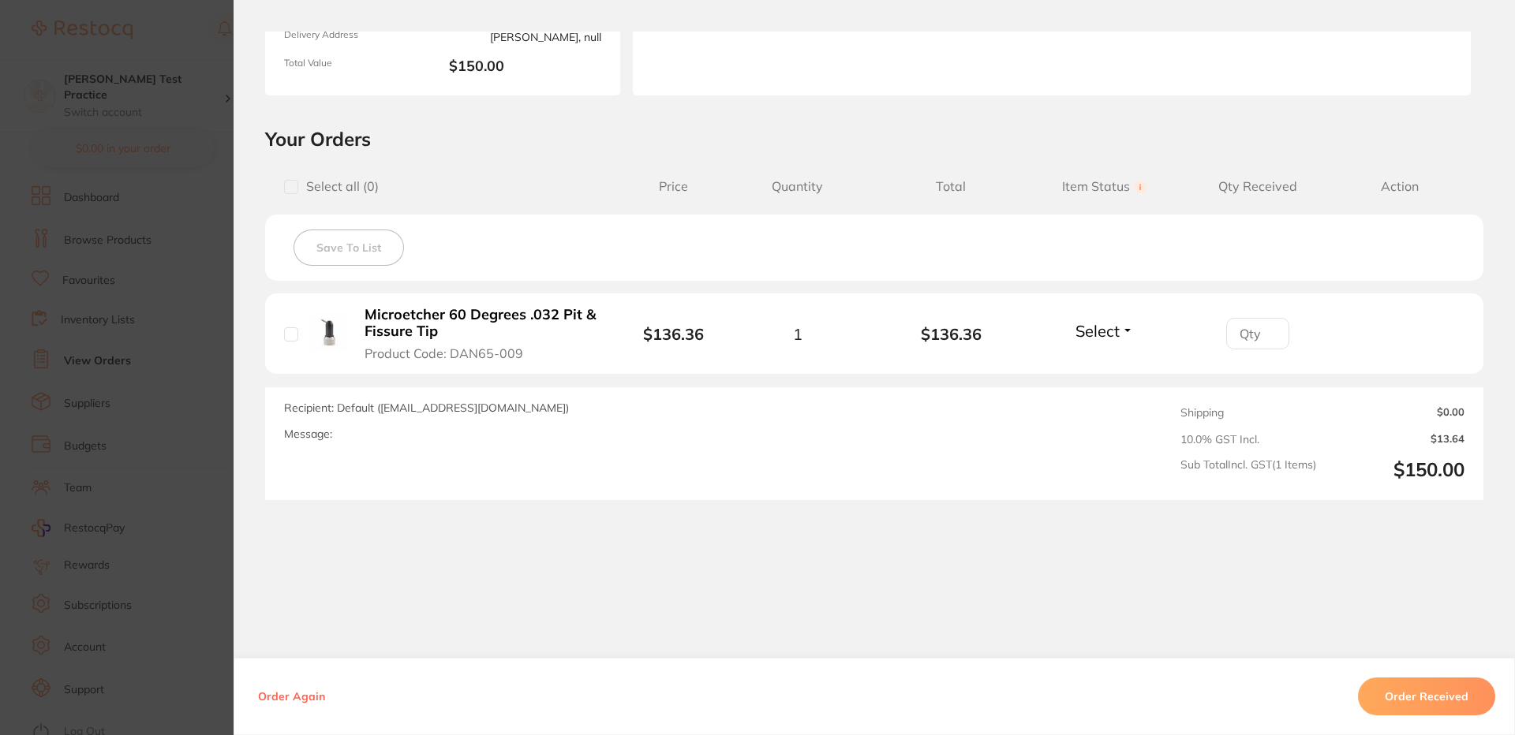
click at [298, 698] on button "Order Again" at bounding box center [291, 697] width 77 height 14
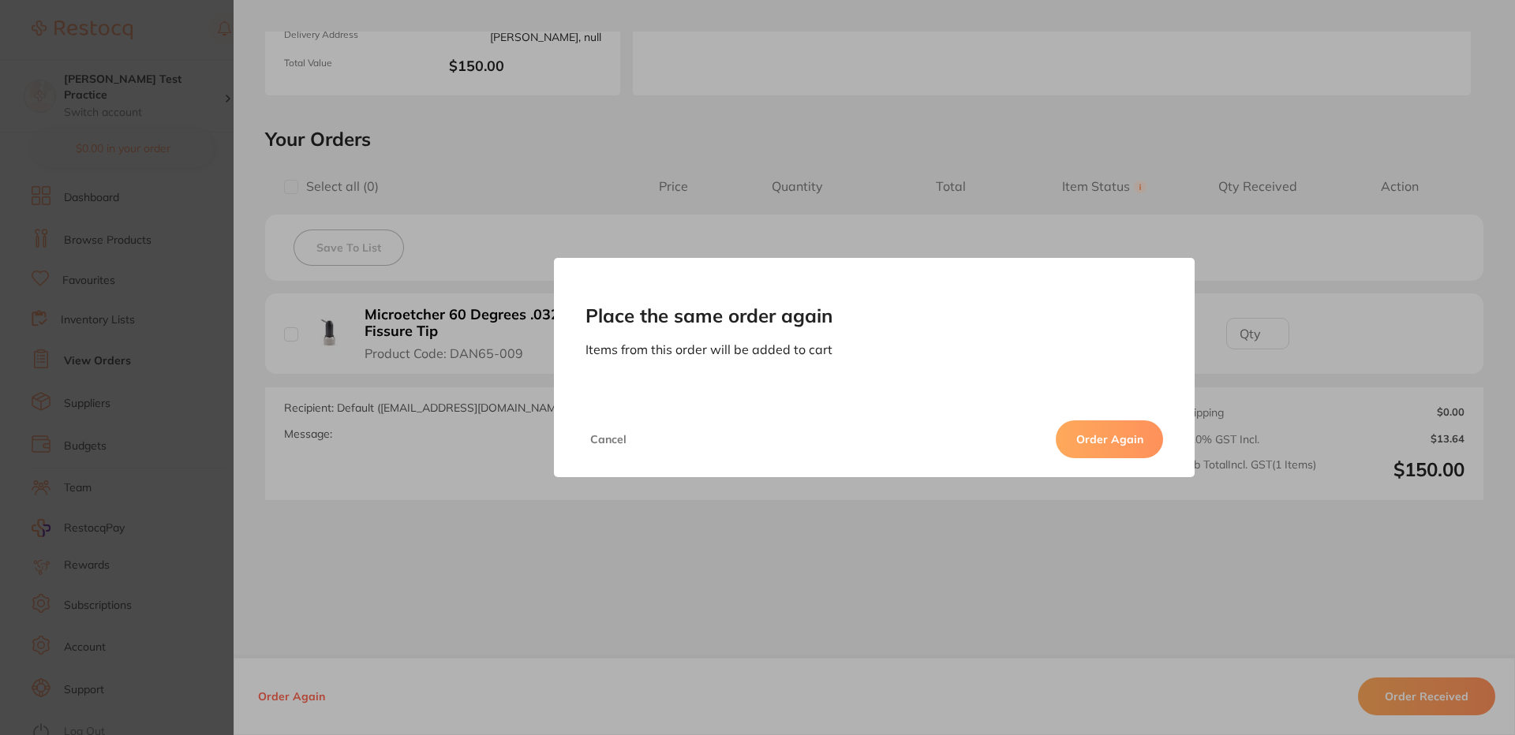
click at [1120, 443] on button "Order Again" at bounding box center [1109, 440] width 107 height 38
checkbox input "false"
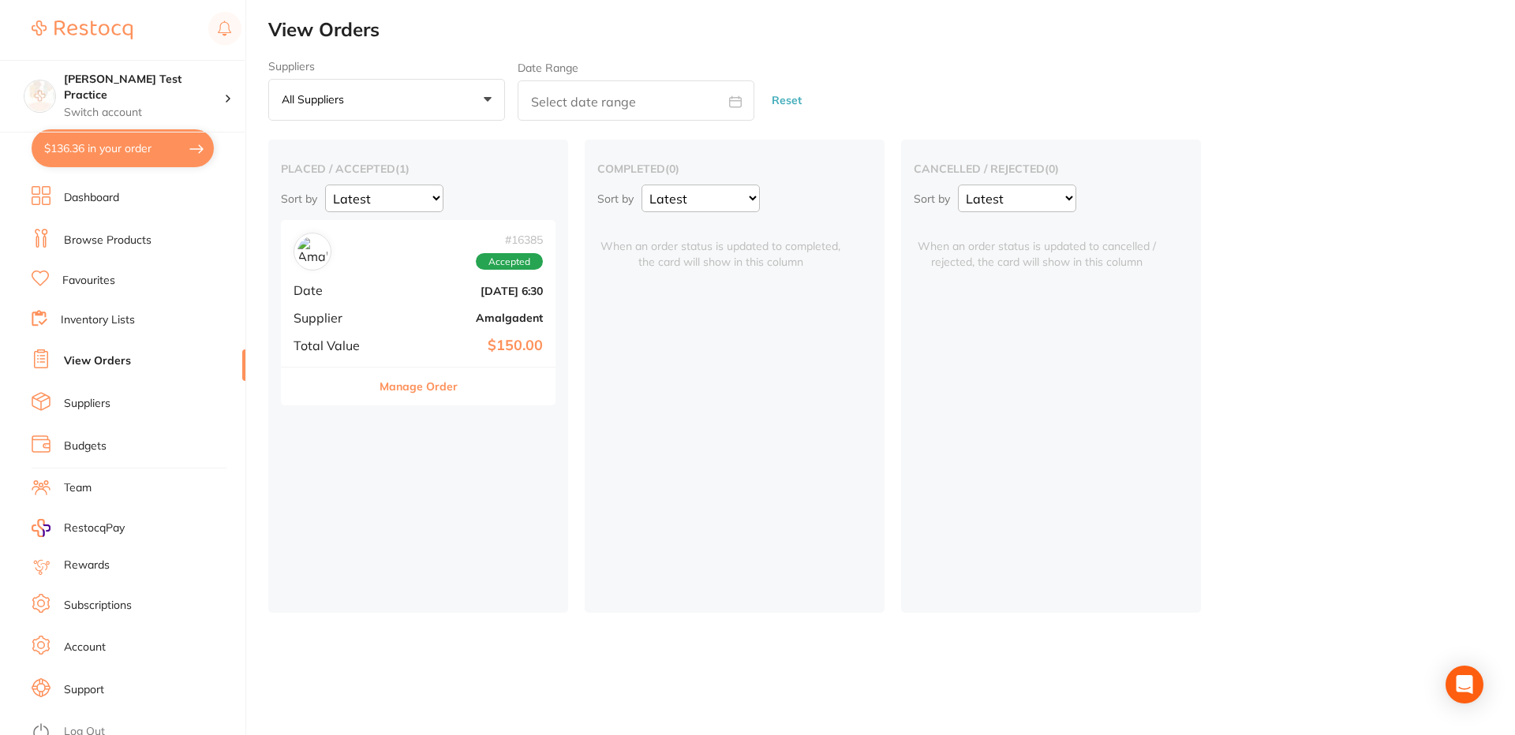
click at [119, 143] on button "$136.36 in your order" at bounding box center [123, 148] width 182 height 38
checkbox input "true"
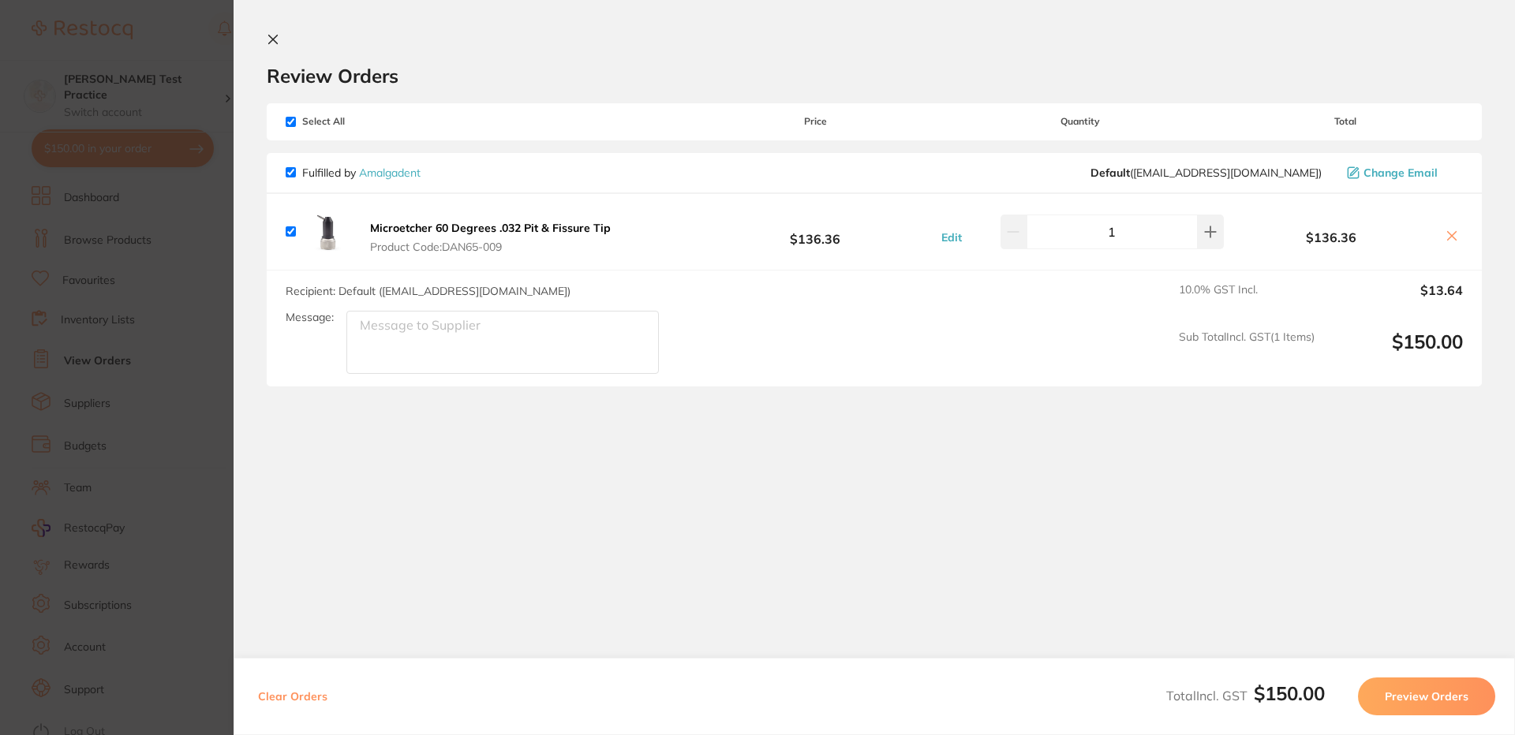
click at [267, 42] on icon at bounding box center [273, 39] width 13 height 13
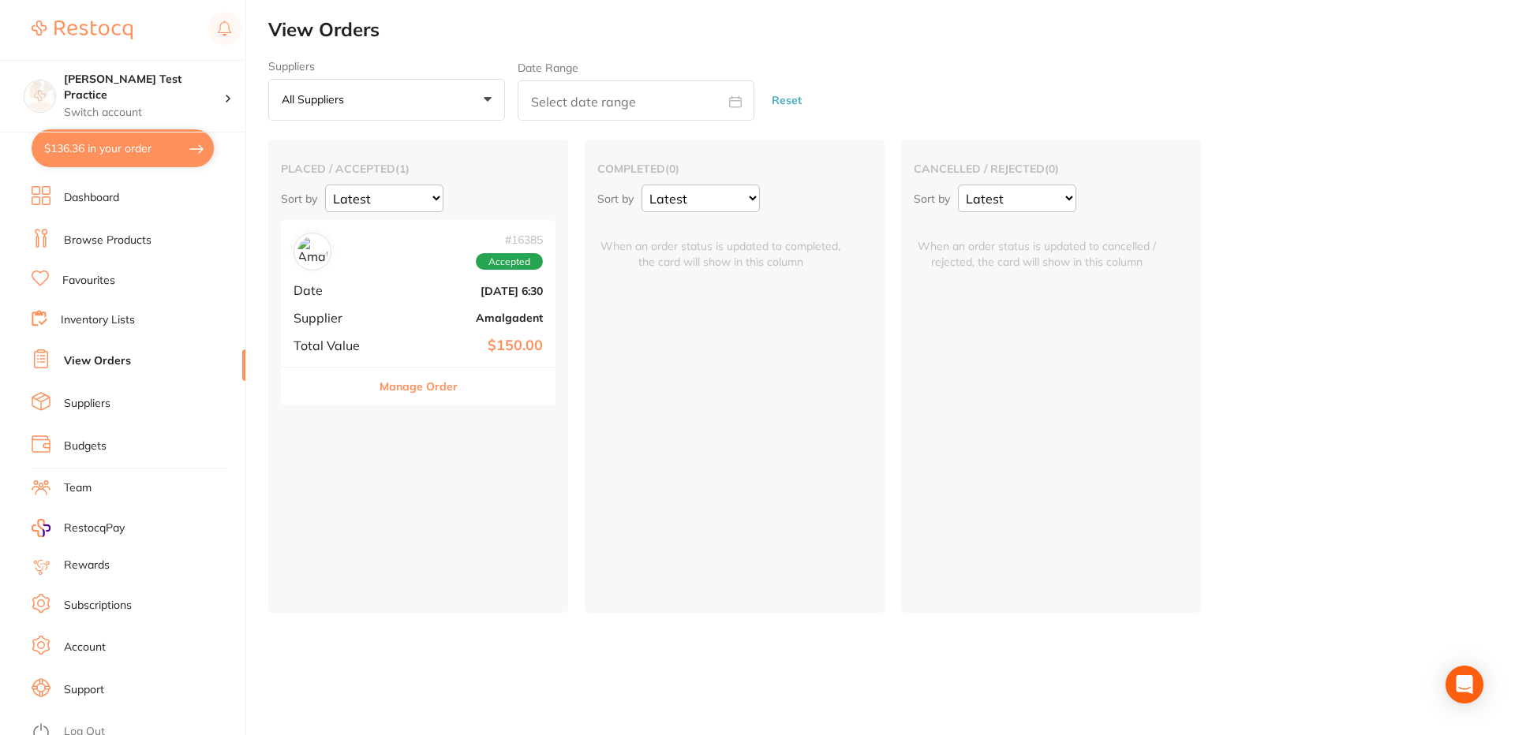
click at [128, 242] on link "Browse Products" at bounding box center [108, 241] width 88 height 16
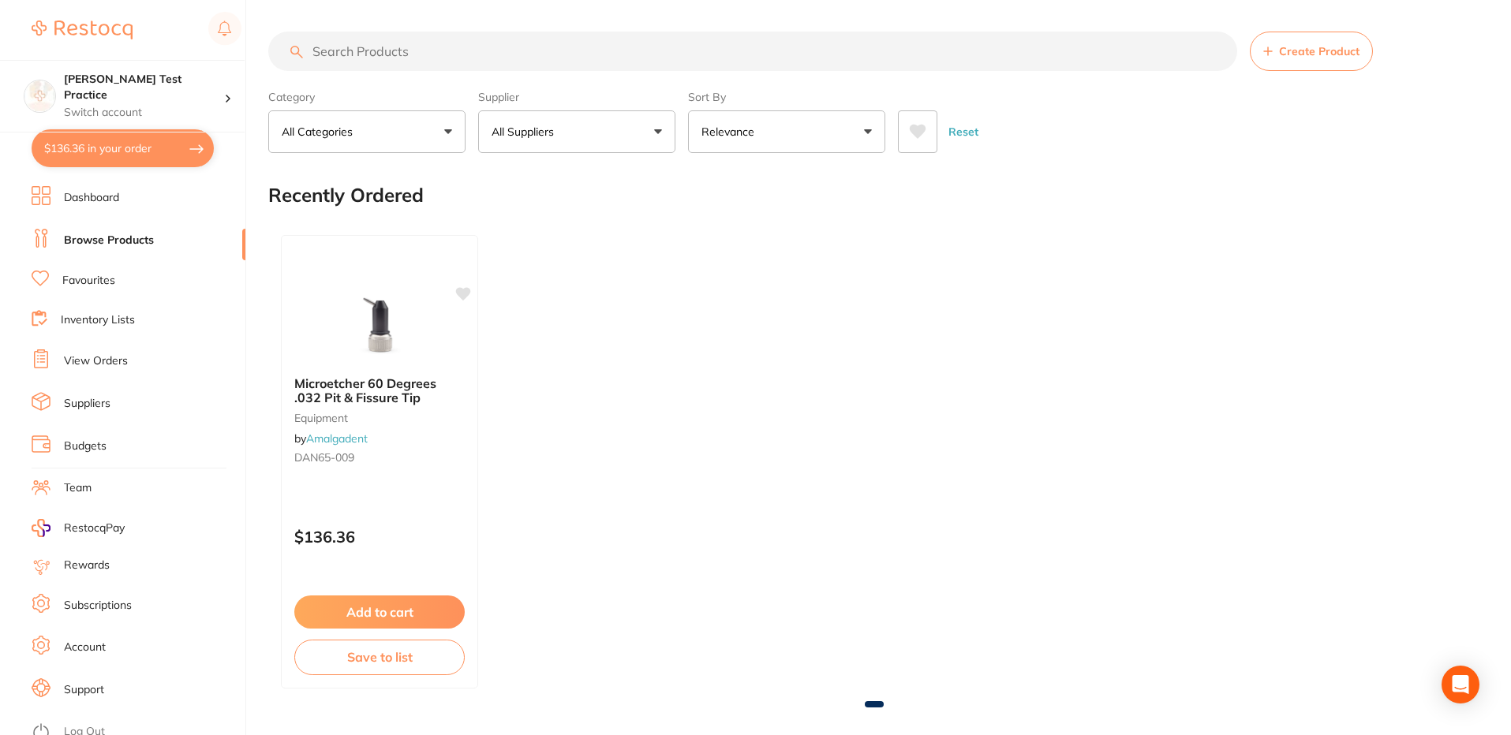
click at [133, 153] on button "$136.36 in your order" at bounding box center [123, 148] width 182 height 38
checkbox input "true"
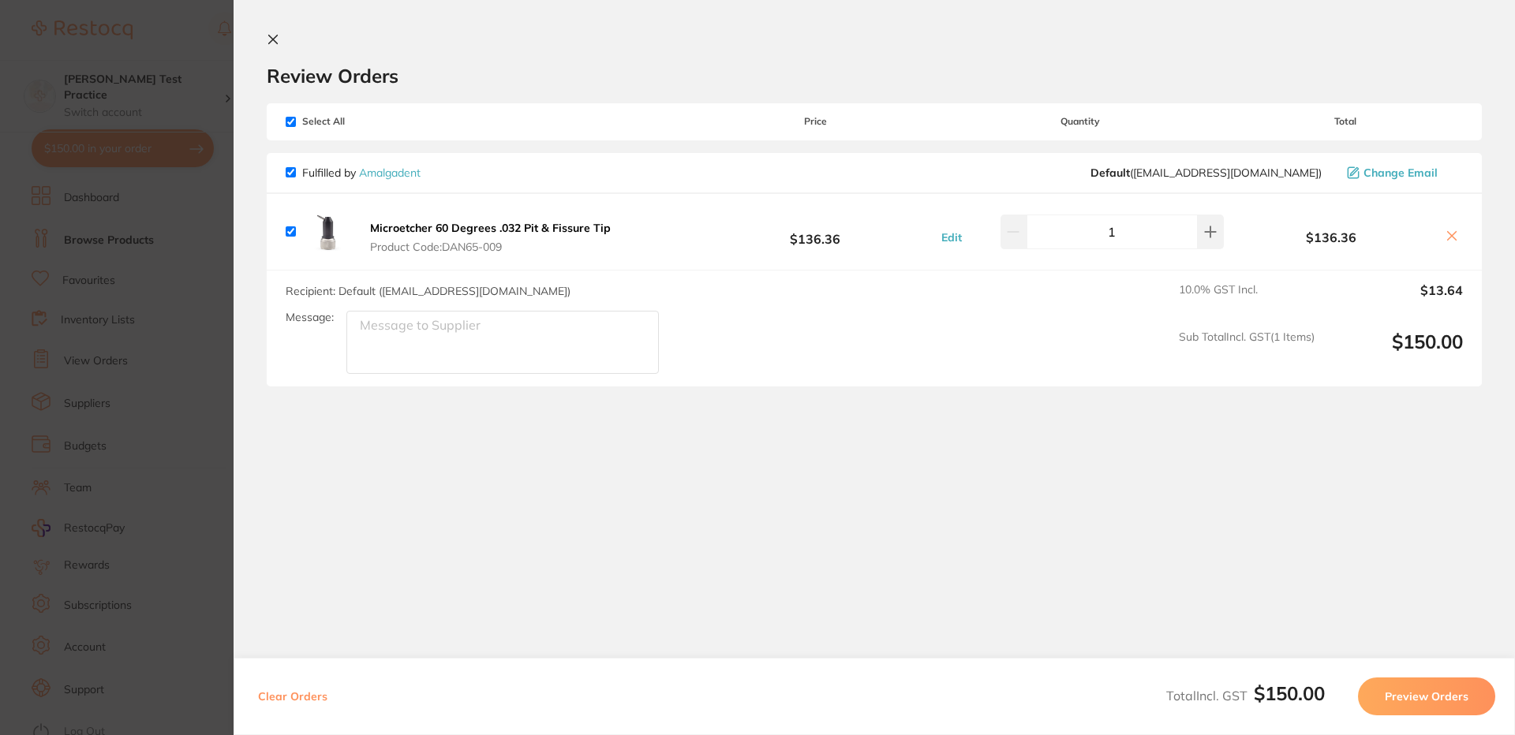
click at [278, 43] on icon at bounding box center [273, 39] width 13 height 13
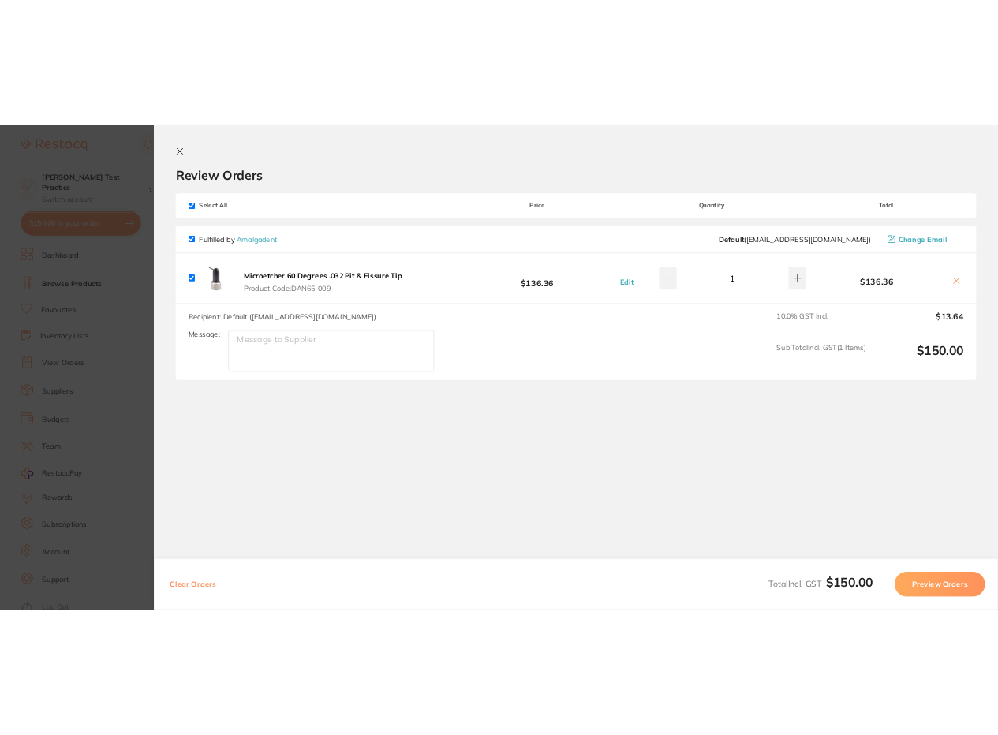
scroll to position [135, 0]
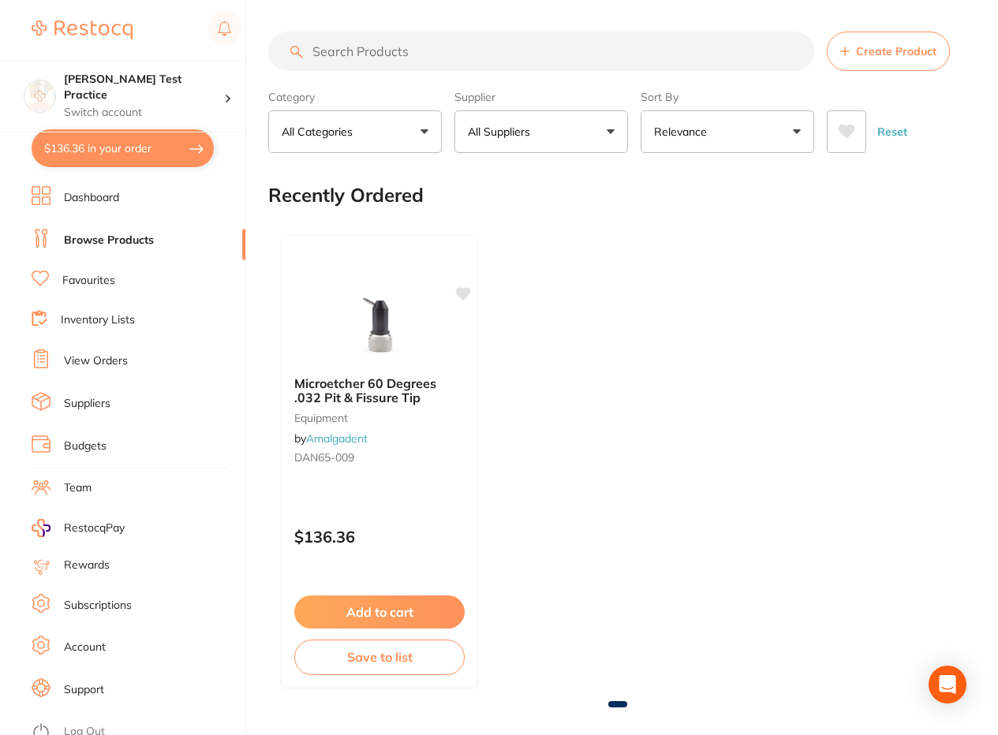
click at [164, 136] on button "$136.36 in your order" at bounding box center [123, 148] width 182 height 38
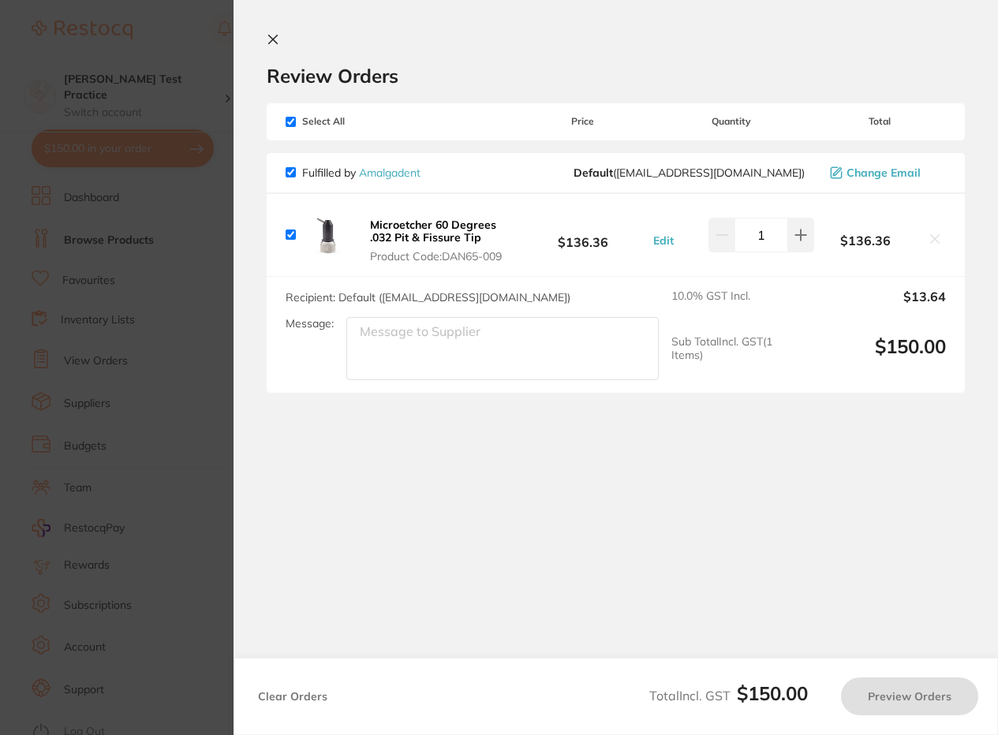
checkbox input "true"
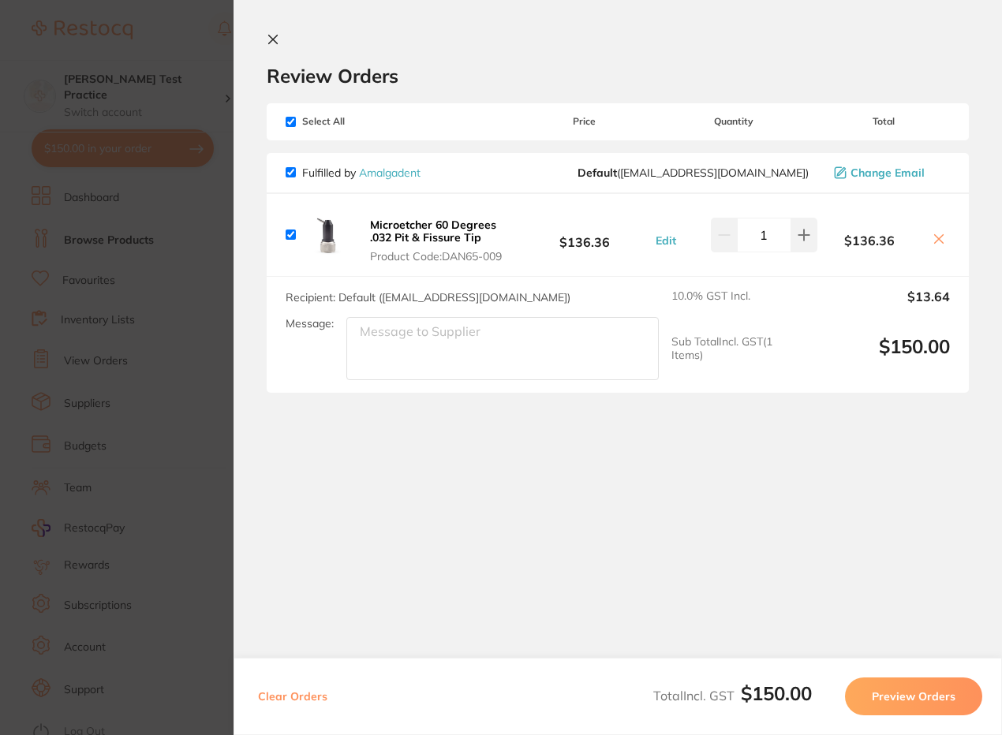
click at [267, 38] on icon at bounding box center [273, 39] width 13 height 13
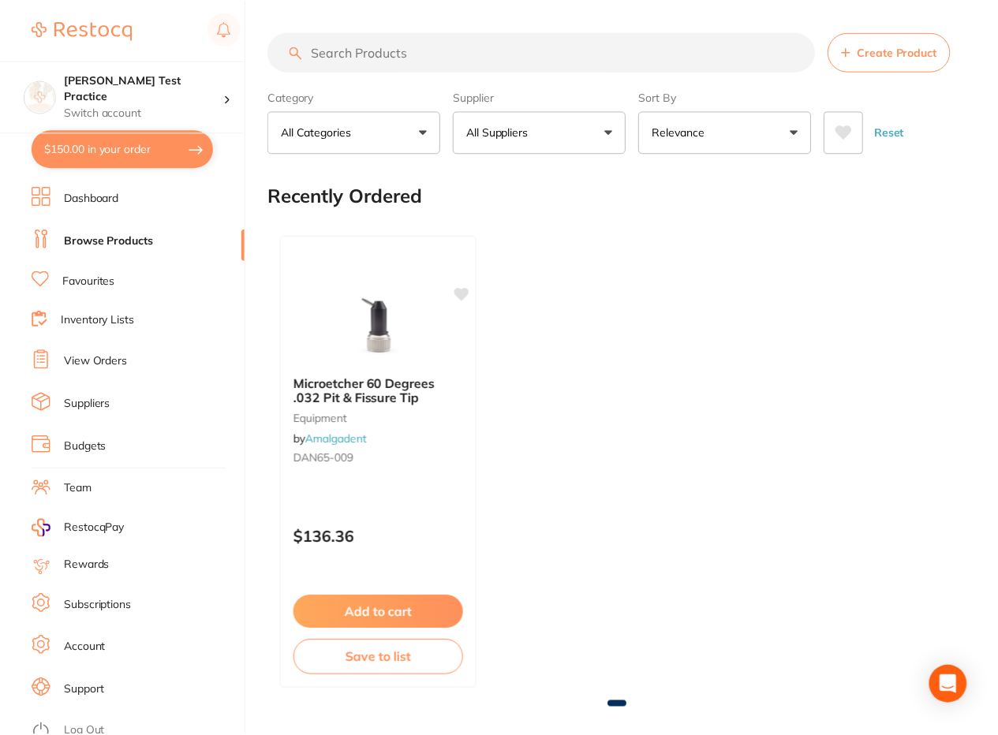
scroll to position [135, 0]
